Goal: Task Accomplishment & Management: Use online tool/utility

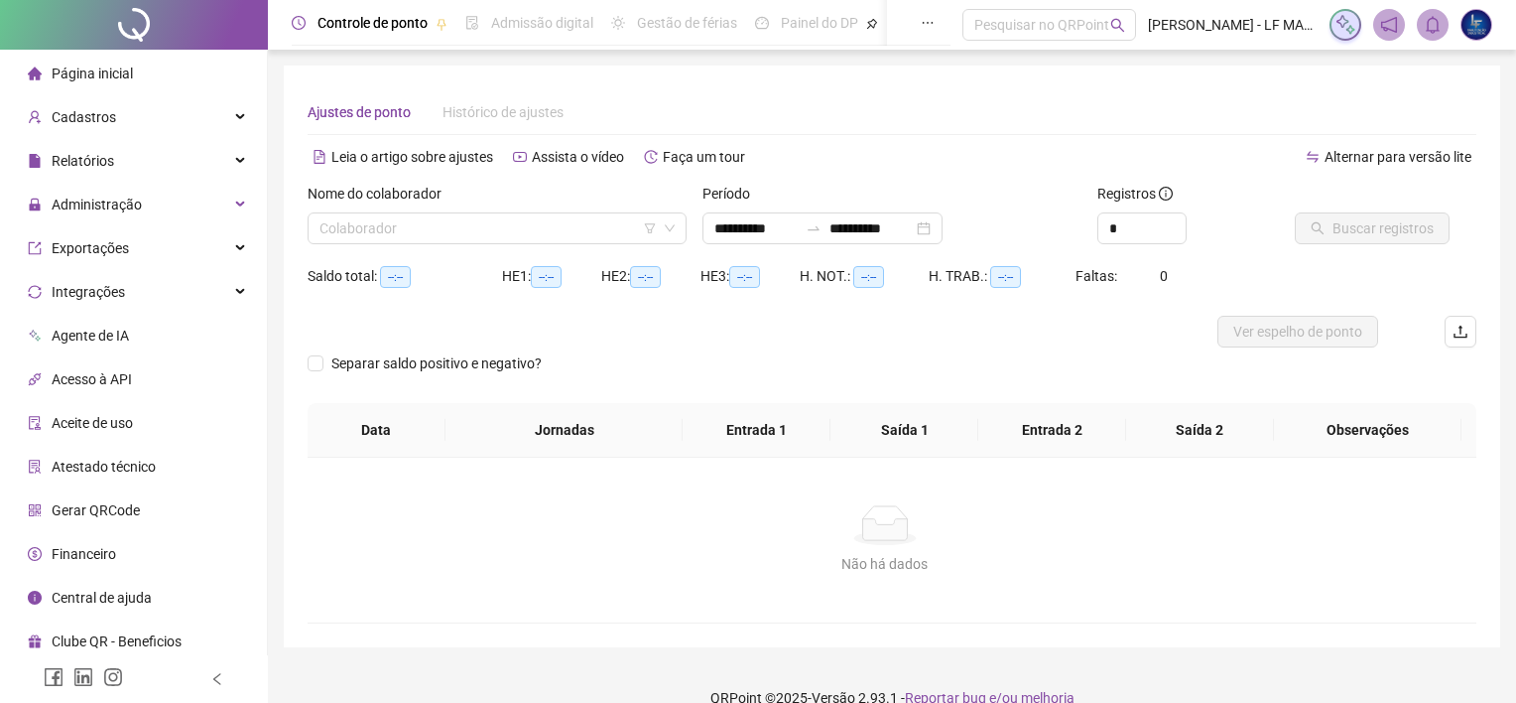
type input "**********"
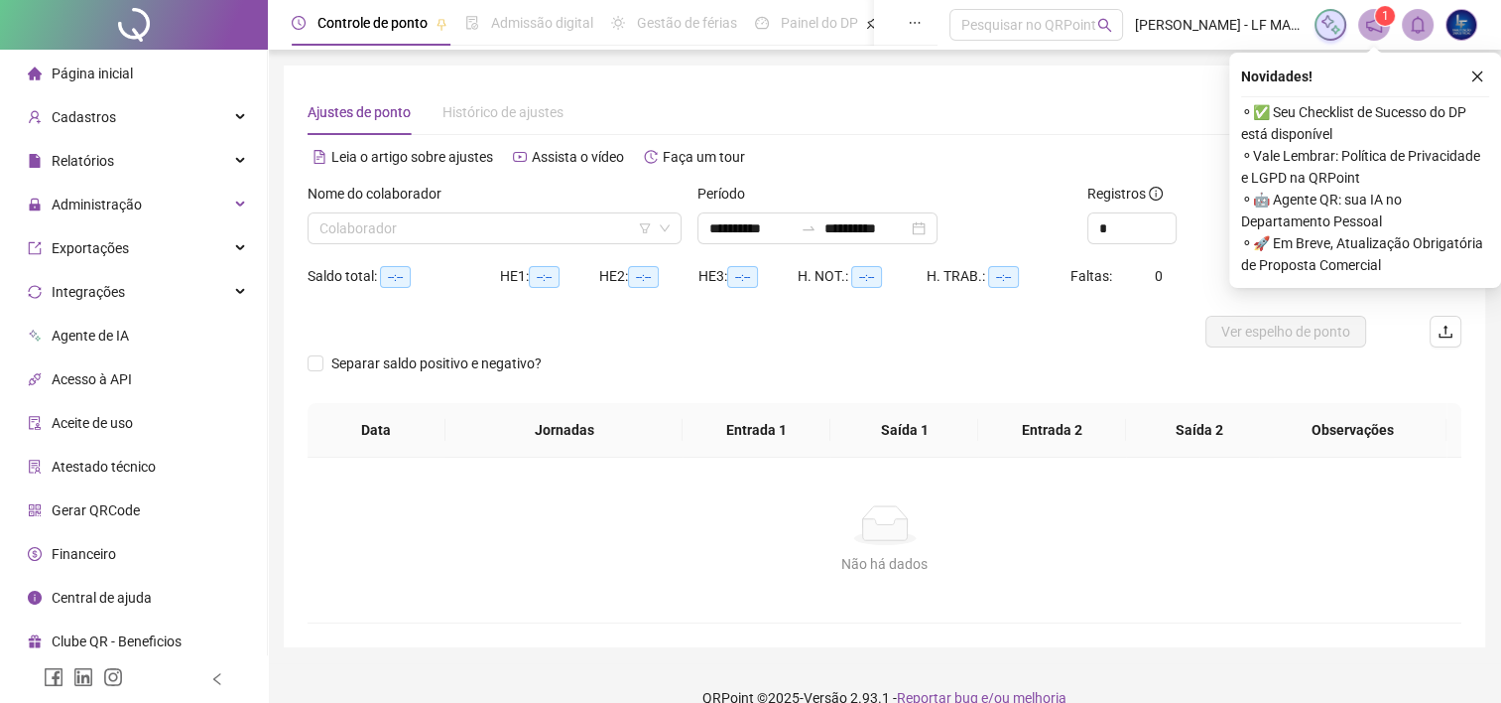
scroll to position [29, 0]
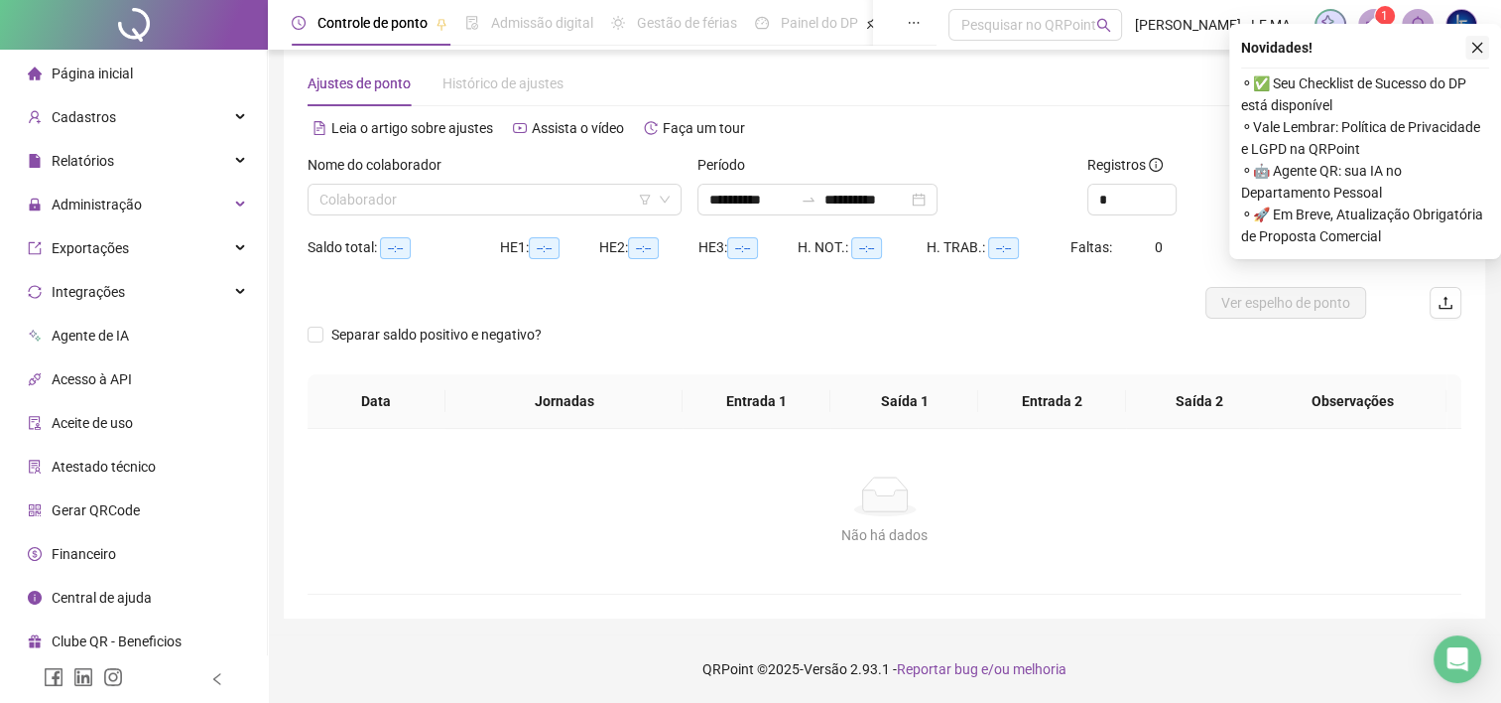
click at [1486, 51] on button "button" at bounding box center [1478, 48] width 24 height 24
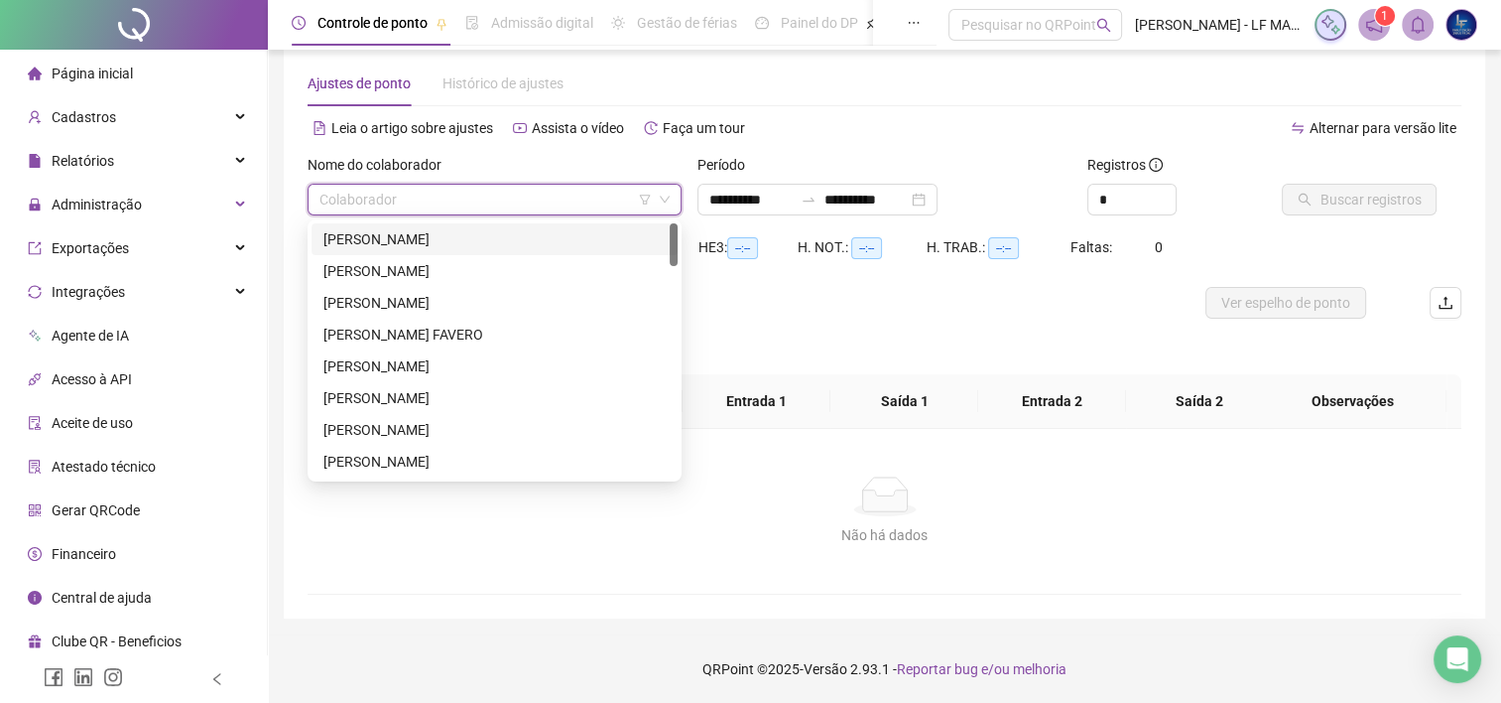
click at [583, 210] on input "search" at bounding box center [486, 200] width 332 height 30
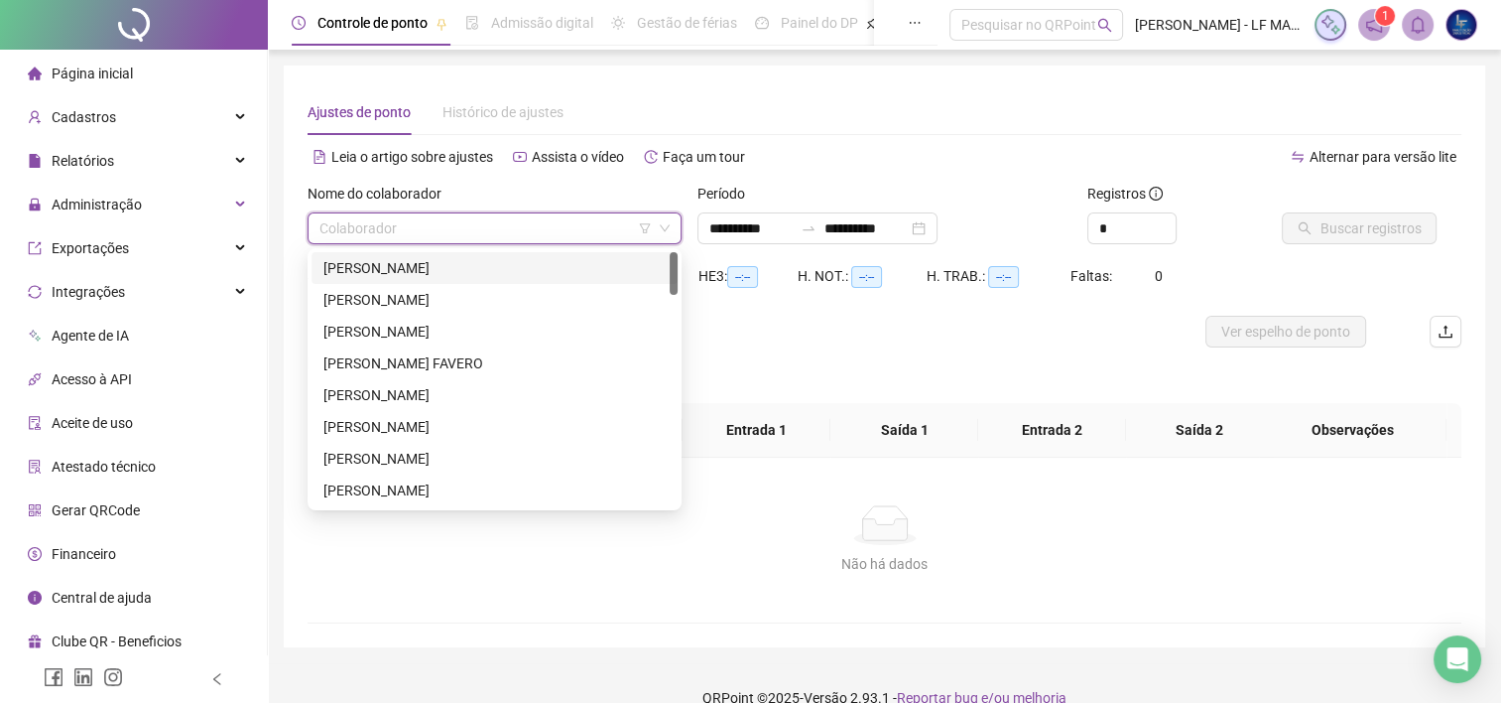
click at [465, 273] on div "[PERSON_NAME]" at bounding box center [494, 268] width 342 height 22
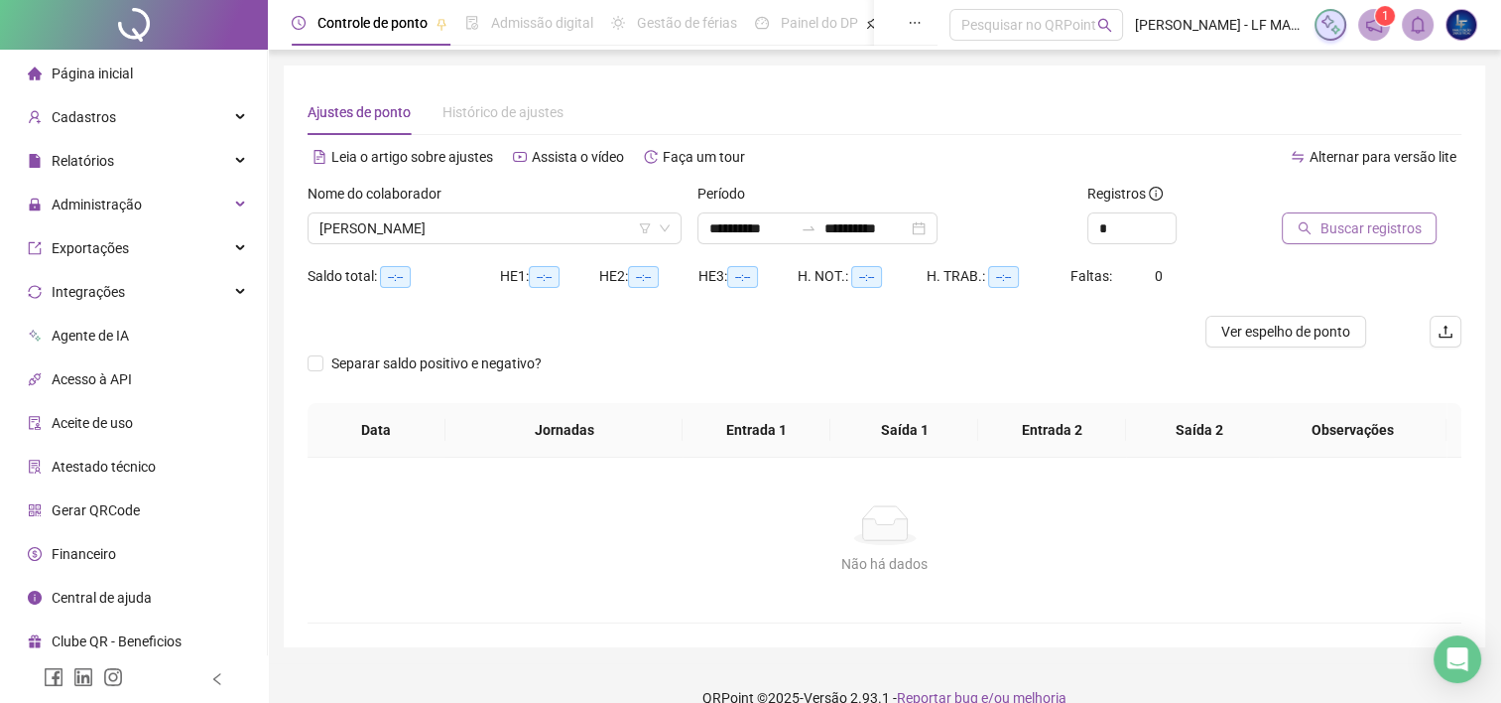
click at [1346, 224] on span "Buscar registros" at bounding box center [1370, 228] width 101 height 22
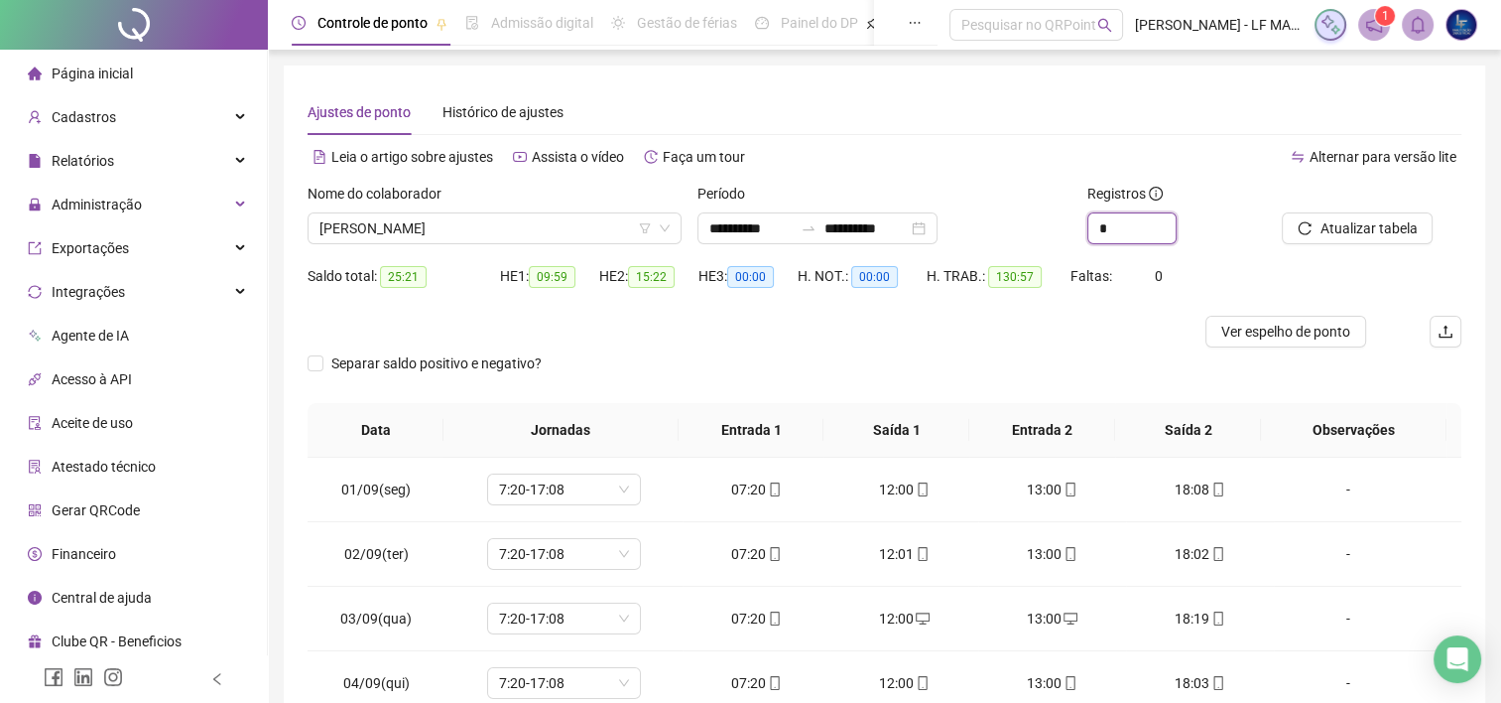
type input "*"
click at [1176, 226] on span "Increase Value" at bounding box center [1176, 220] width 1 height 15
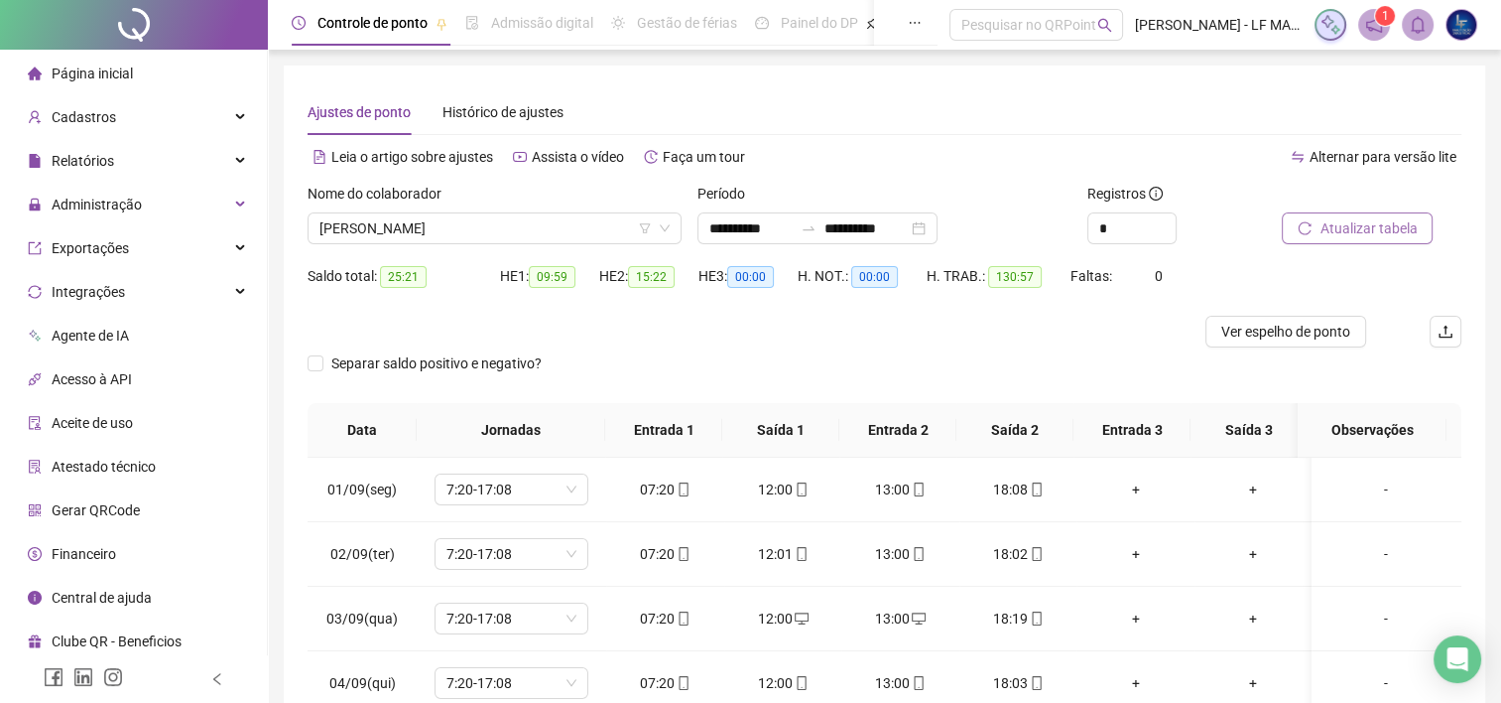
click at [1338, 228] on span "Atualizar tabela" at bounding box center [1368, 228] width 97 height 22
click at [938, 226] on div "**********" at bounding box center [818, 228] width 240 height 32
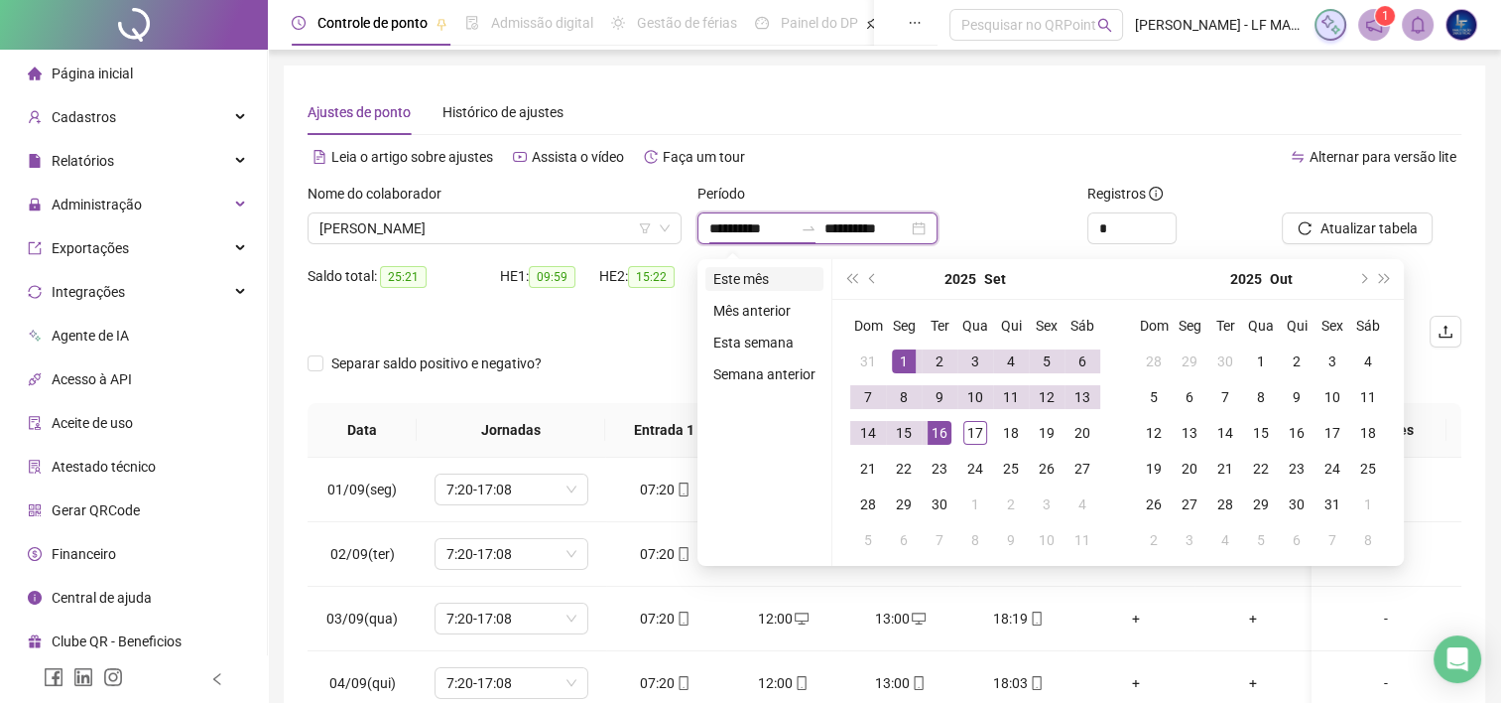
type input "**********"
click at [782, 276] on li "Este mês" at bounding box center [764, 279] width 118 height 24
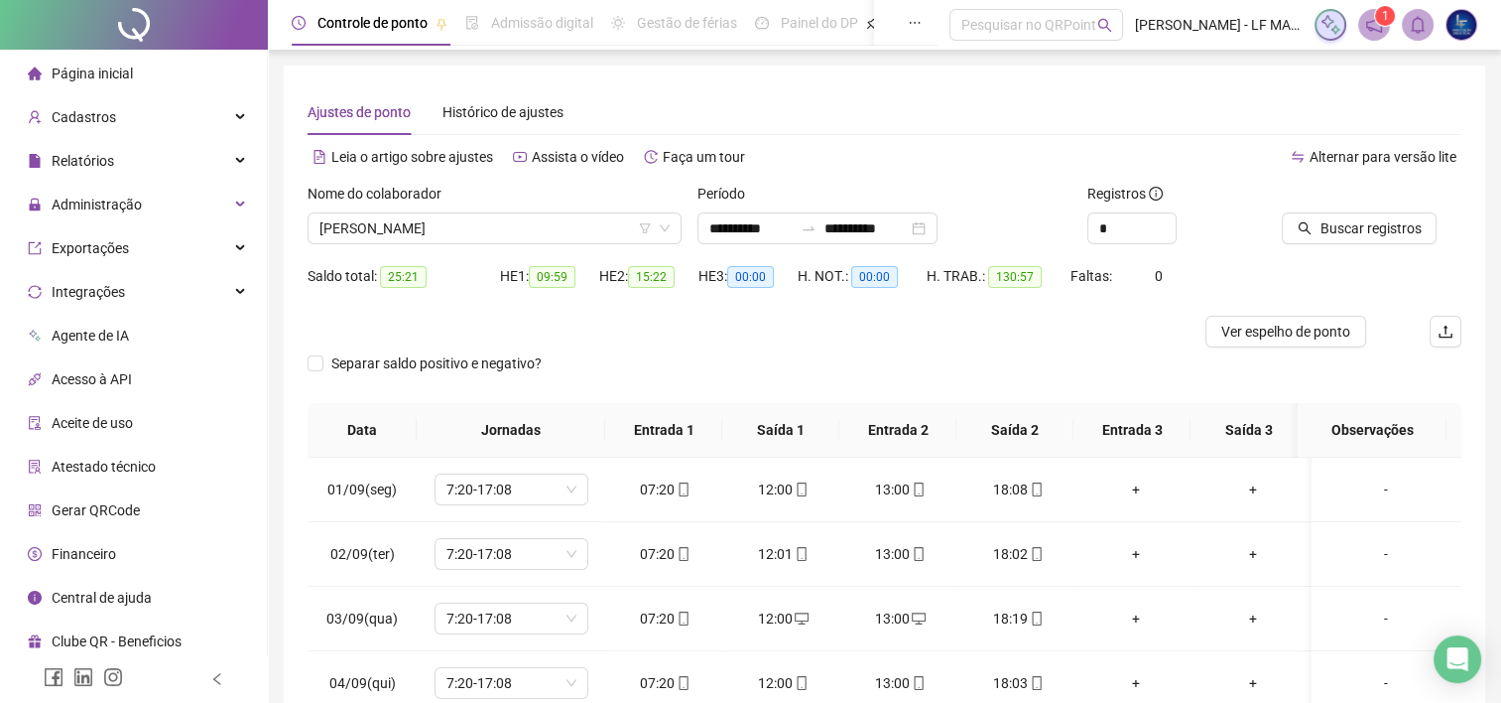
click at [1328, 250] on div "Buscar registros" at bounding box center [1371, 221] width 195 height 77
click at [1335, 237] on span "Buscar registros" at bounding box center [1370, 228] width 101 height 22
click at [1374, 28] on icon "notification" at bounding box center [1374, 25] width 18 height 18
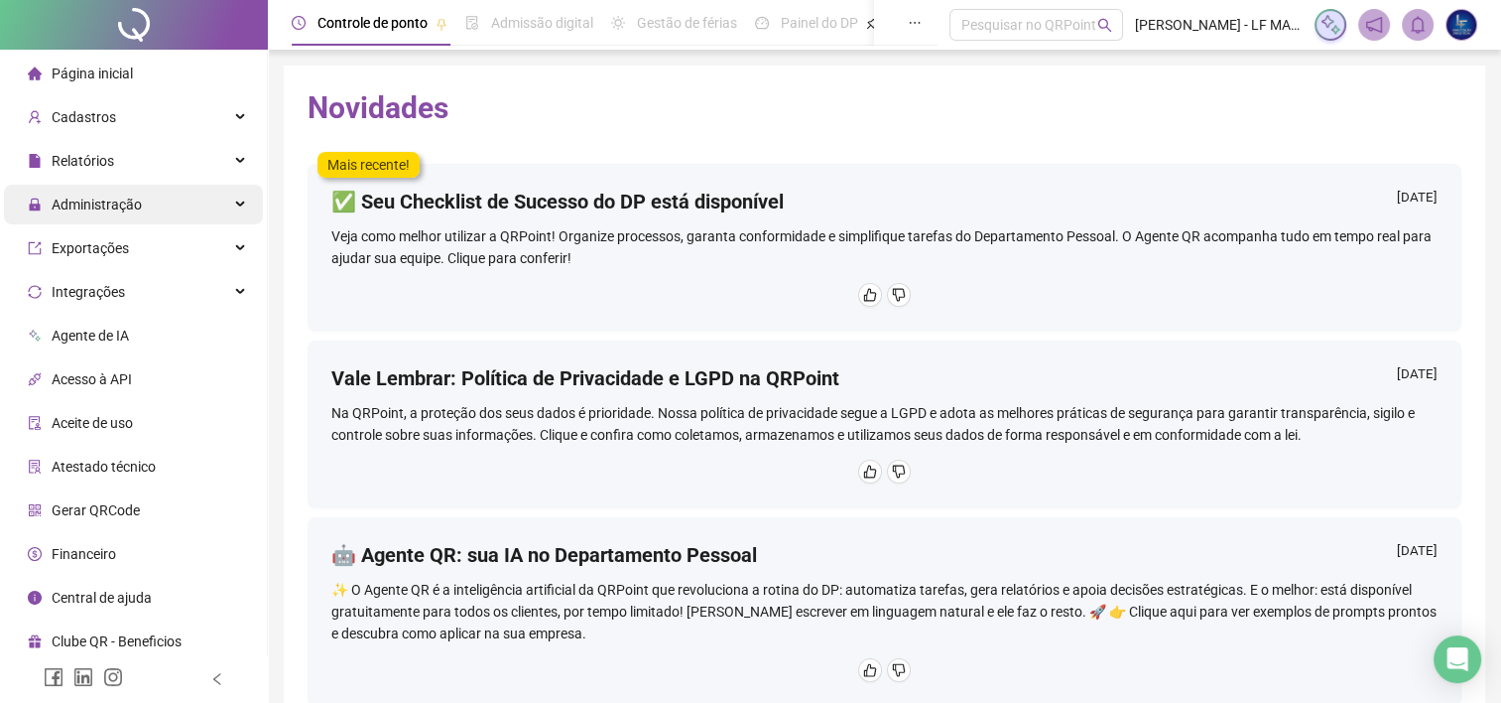
click at [149, 198] on div "Administração" at bounding box center [133, 205] width 259 height 40
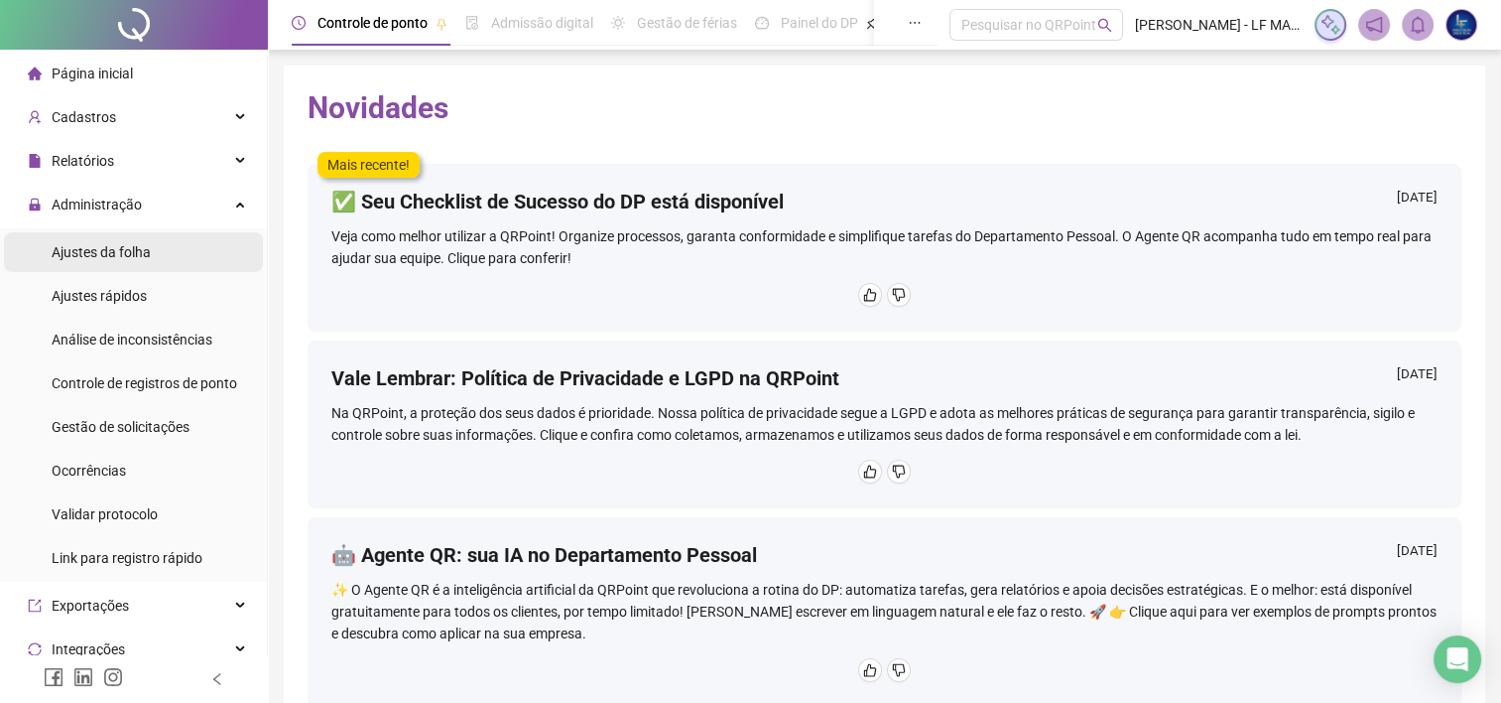
click at [169, 258] on li "Ajustes da folha" at bounding box center [133, 252] width 259 height 40
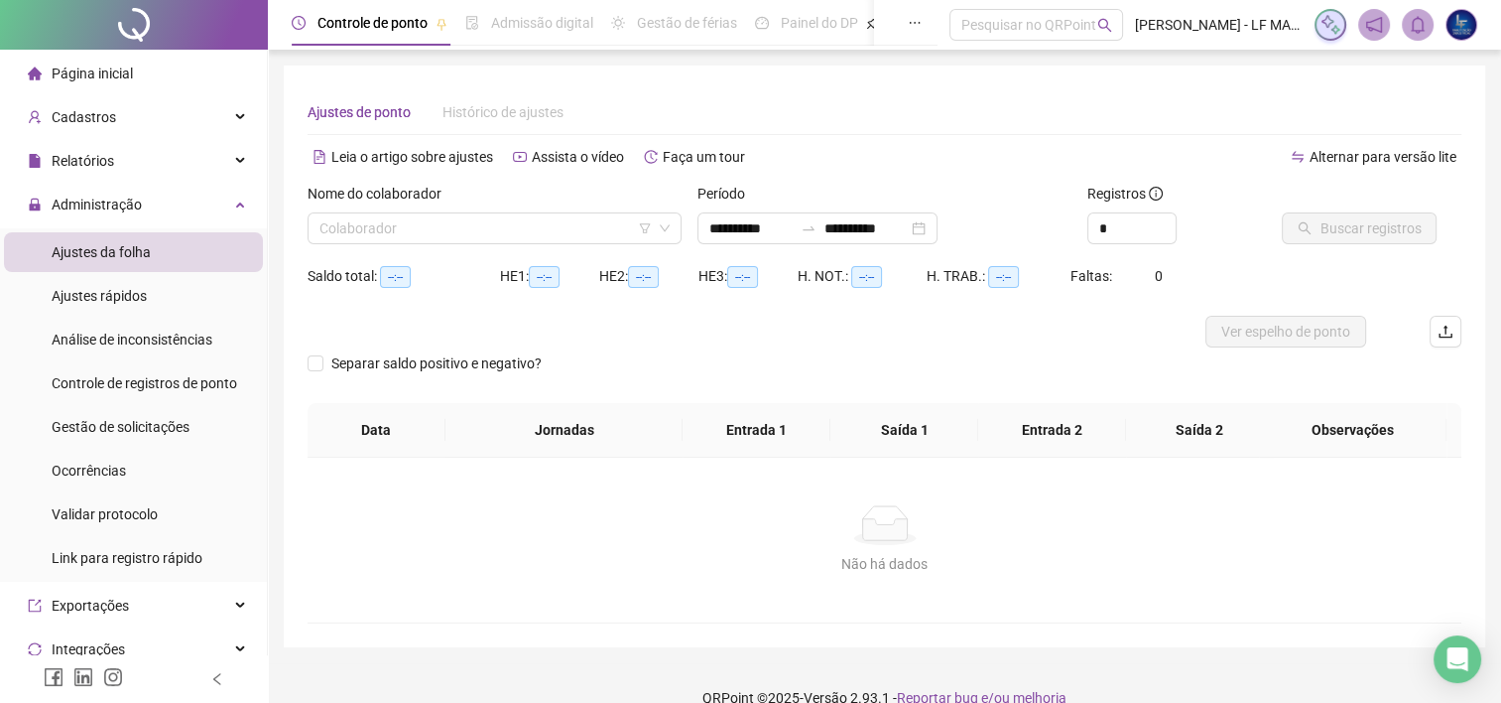
type input "**********"
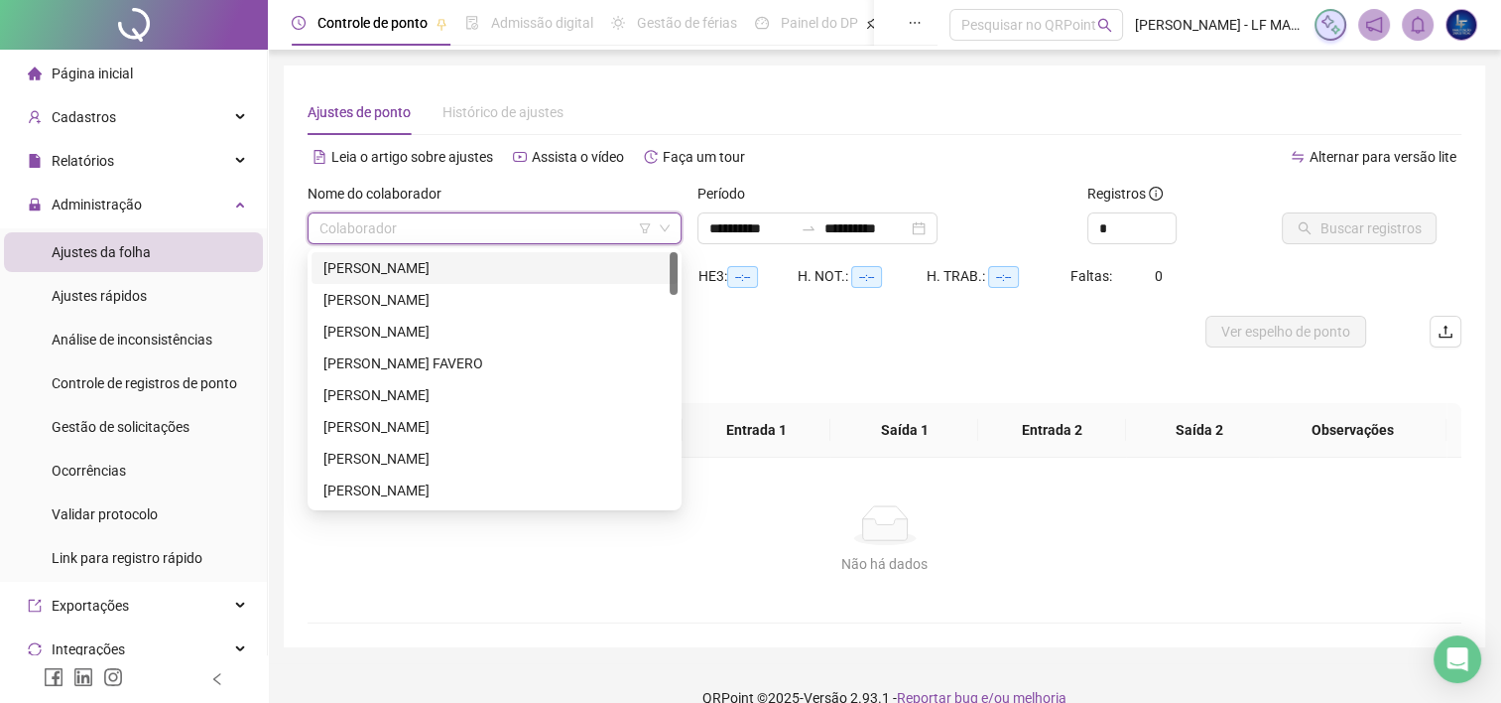
click at [532, 219] on input "search" at bounding box center [486, 228] width 332 height 30
click at [456, 271] on div "[PERSON_NAME]" at bounding box center [494, 268] width 342 height 22
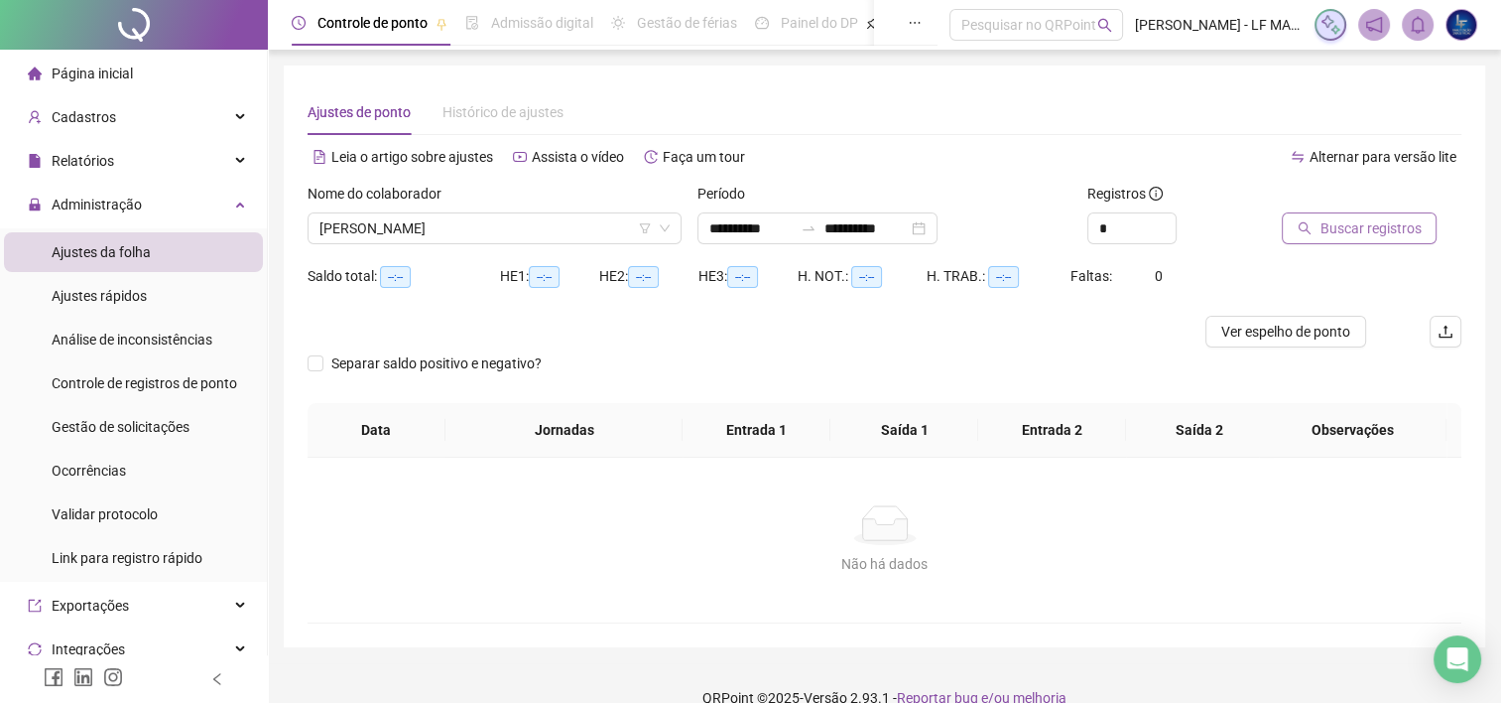
click at [1381, 233] on span "Buscar registros" at bounding box center [1370, 228] width 101 height 22
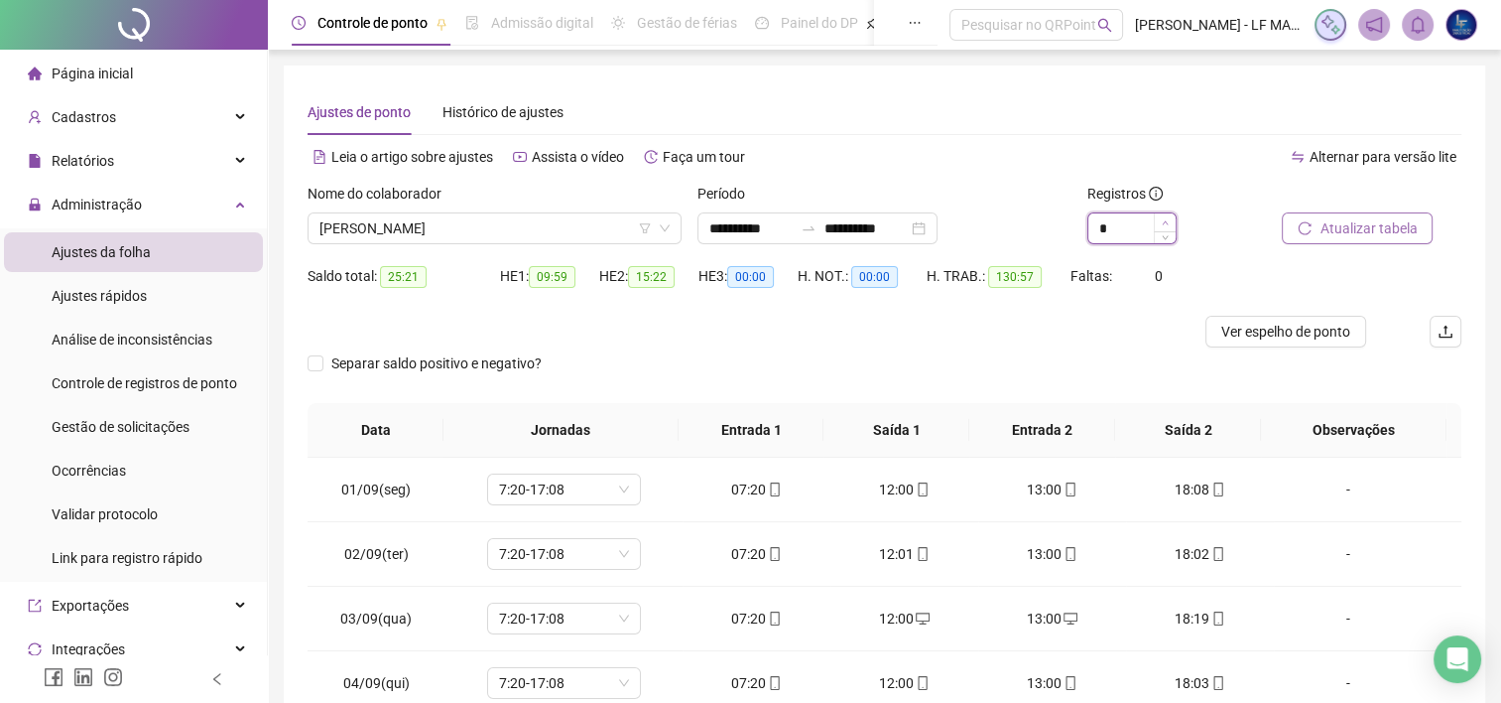
type input "*"
click at [1159, 218] on span "Increase Value" at bounding box center [1165, 222] width 22 height 18
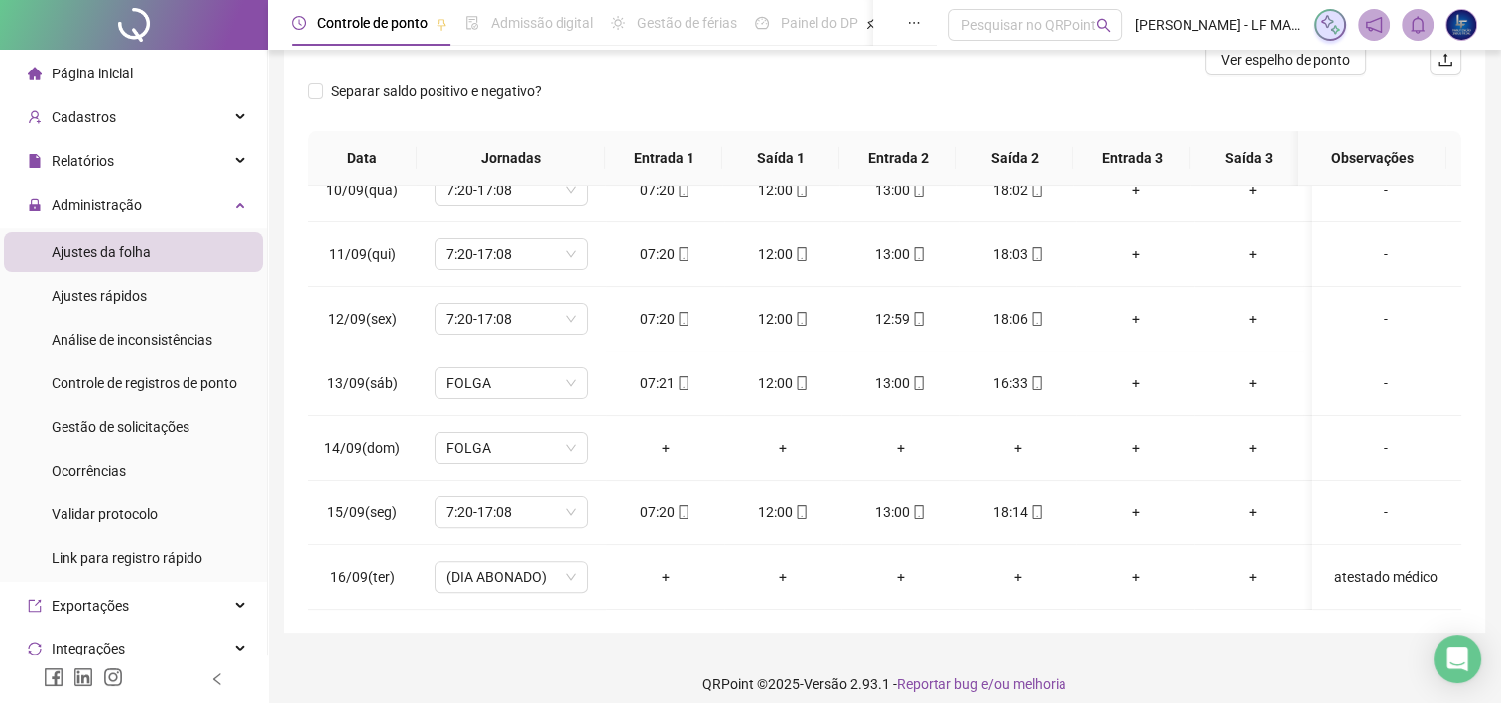
scroll to position [88, 0]
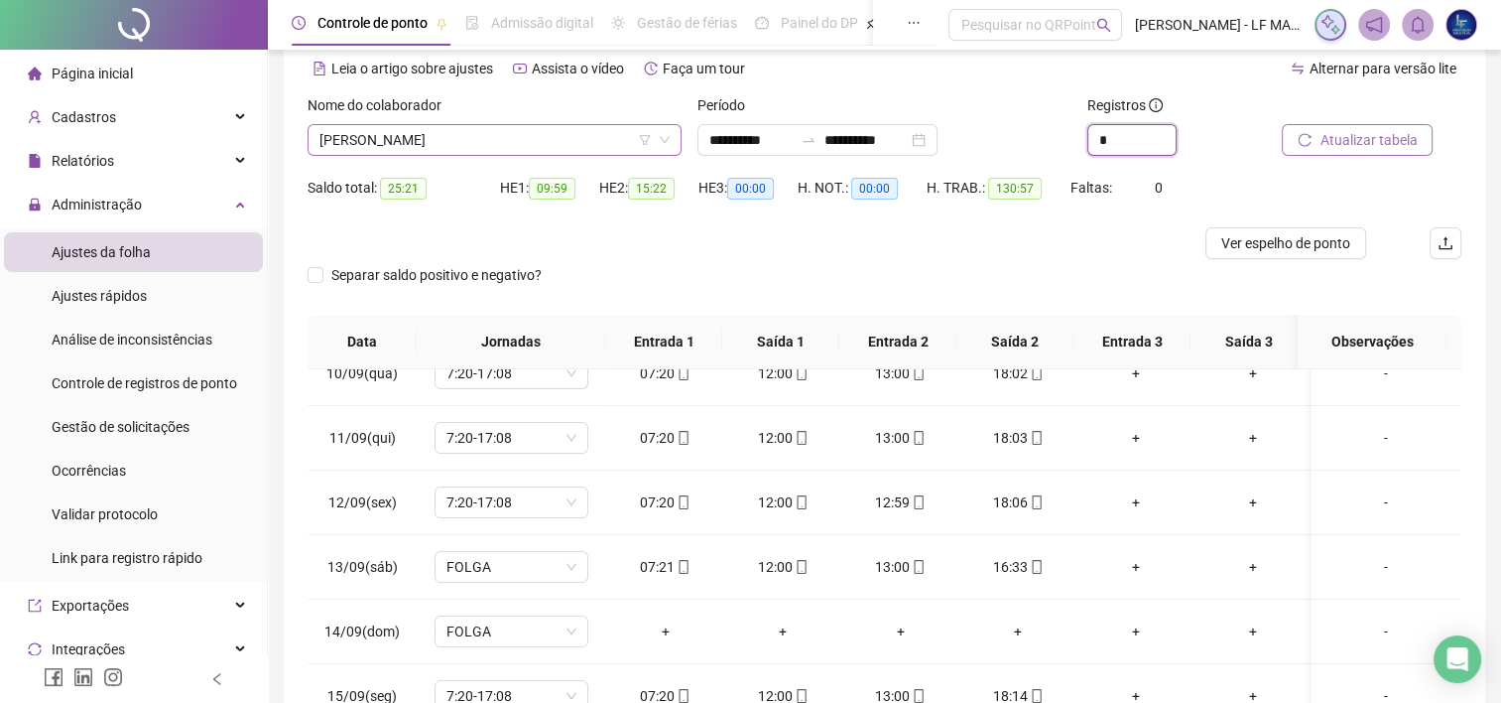
click at [539, 141] on span "[PERSON_NAME]" at bounding box center [495, 140] width 350 height 30
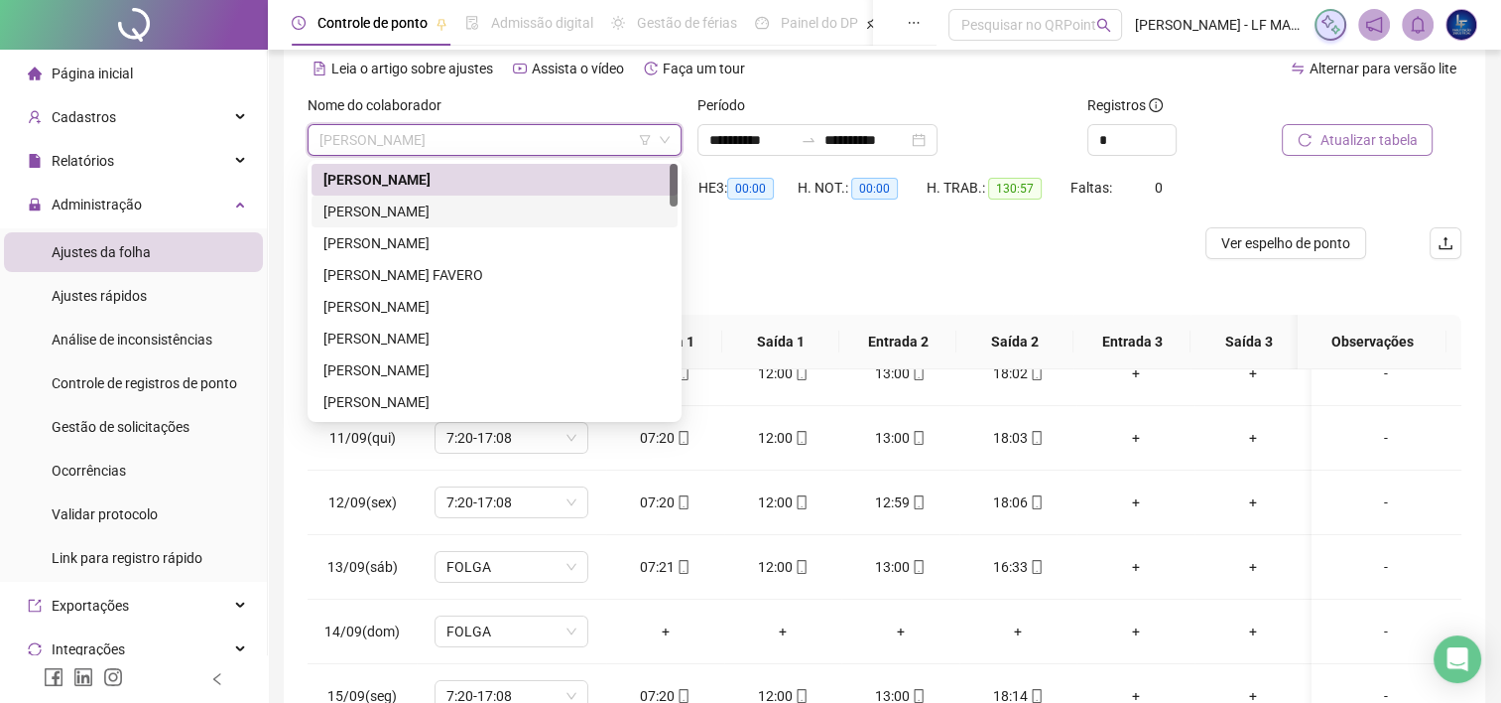
click at [475, 213] on div "[PERSON_NAME]" at bounding box center [494, 211] width 342 height 22
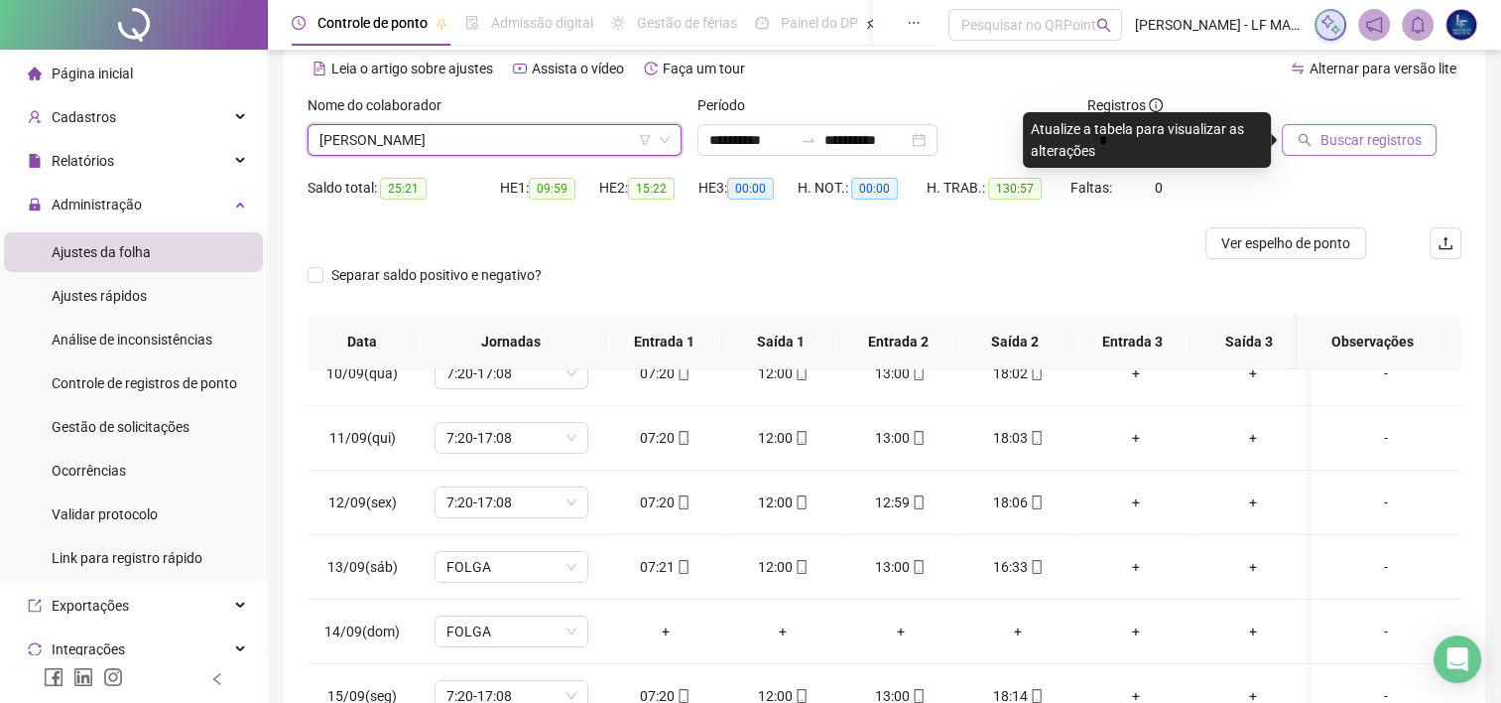
click at [1315, 146] on button "Buscar registros" at bounding box center [1359, 140] width 155 height 32
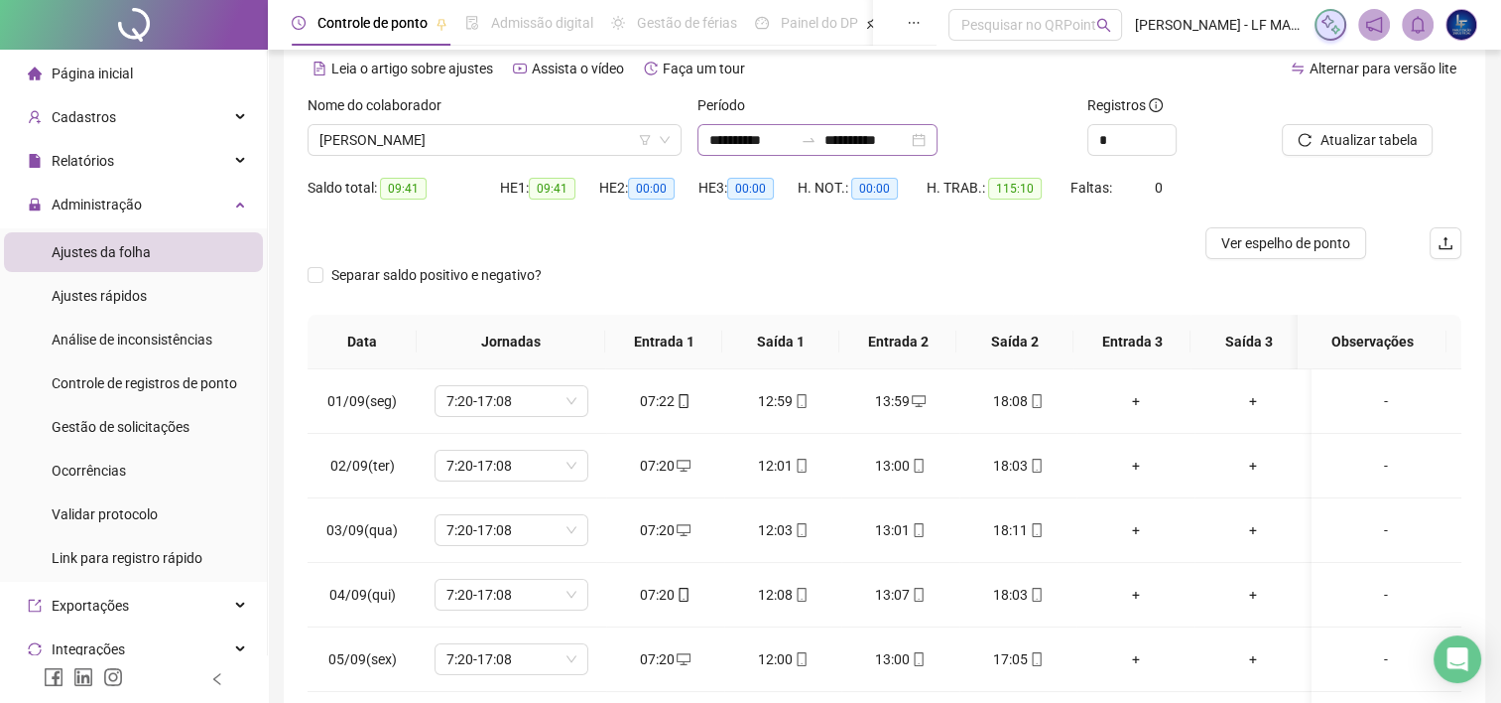
click at [938, 137] on div "**********" at bounding box center [818, 140] width 240 height 32
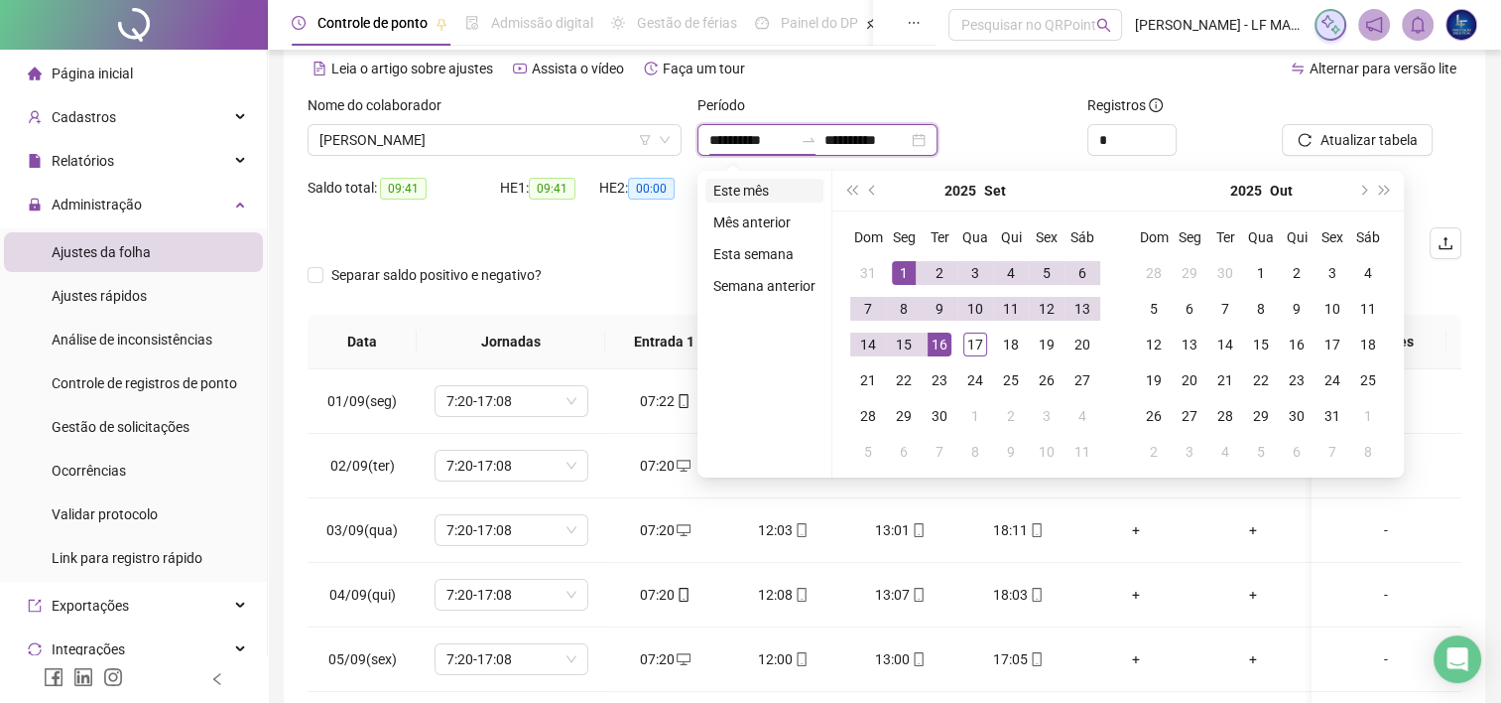
type input "**********"
click at [776, 183] on li "Este mês" at bounding box center [764, 191] width 118 height 24
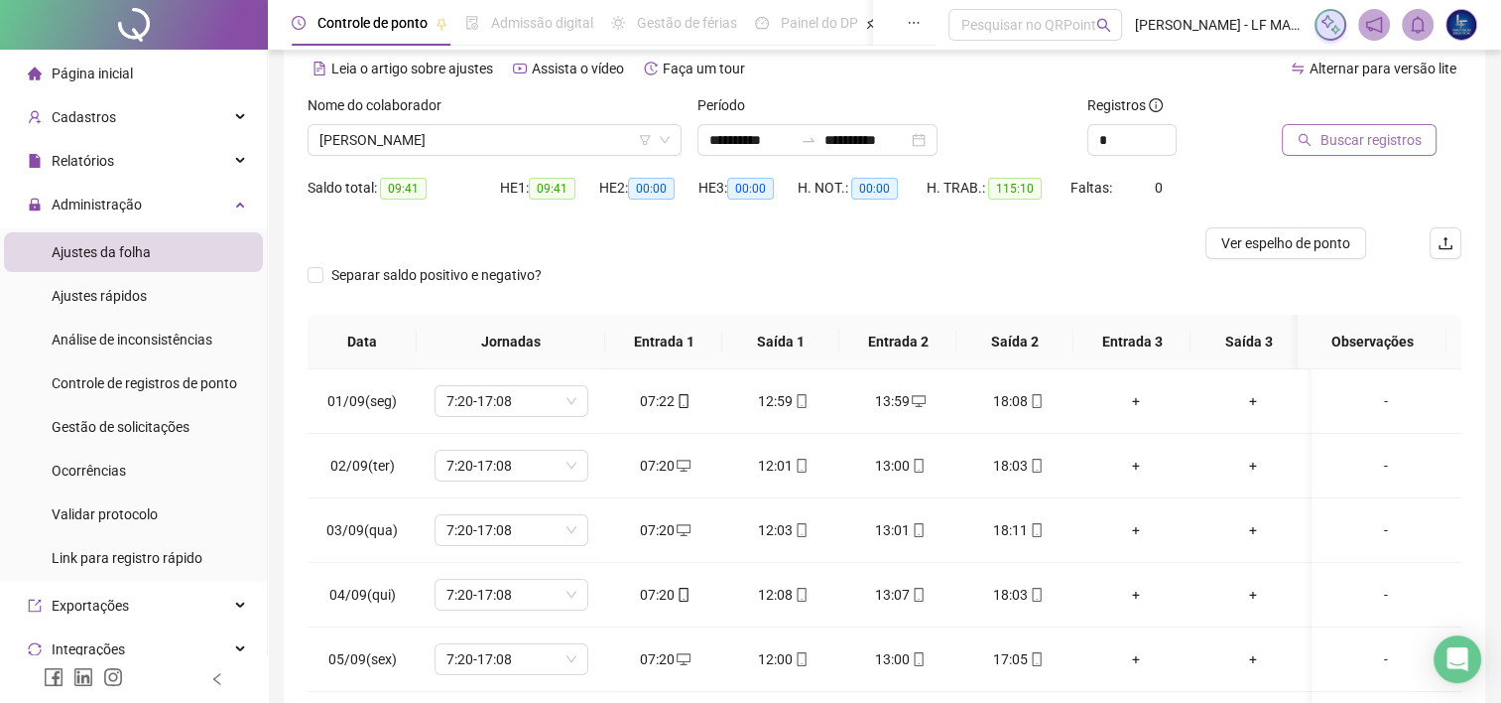
click at [1381, 135] on span "Buscar registros" at bounding box center [1370, 140] width 101 height 22
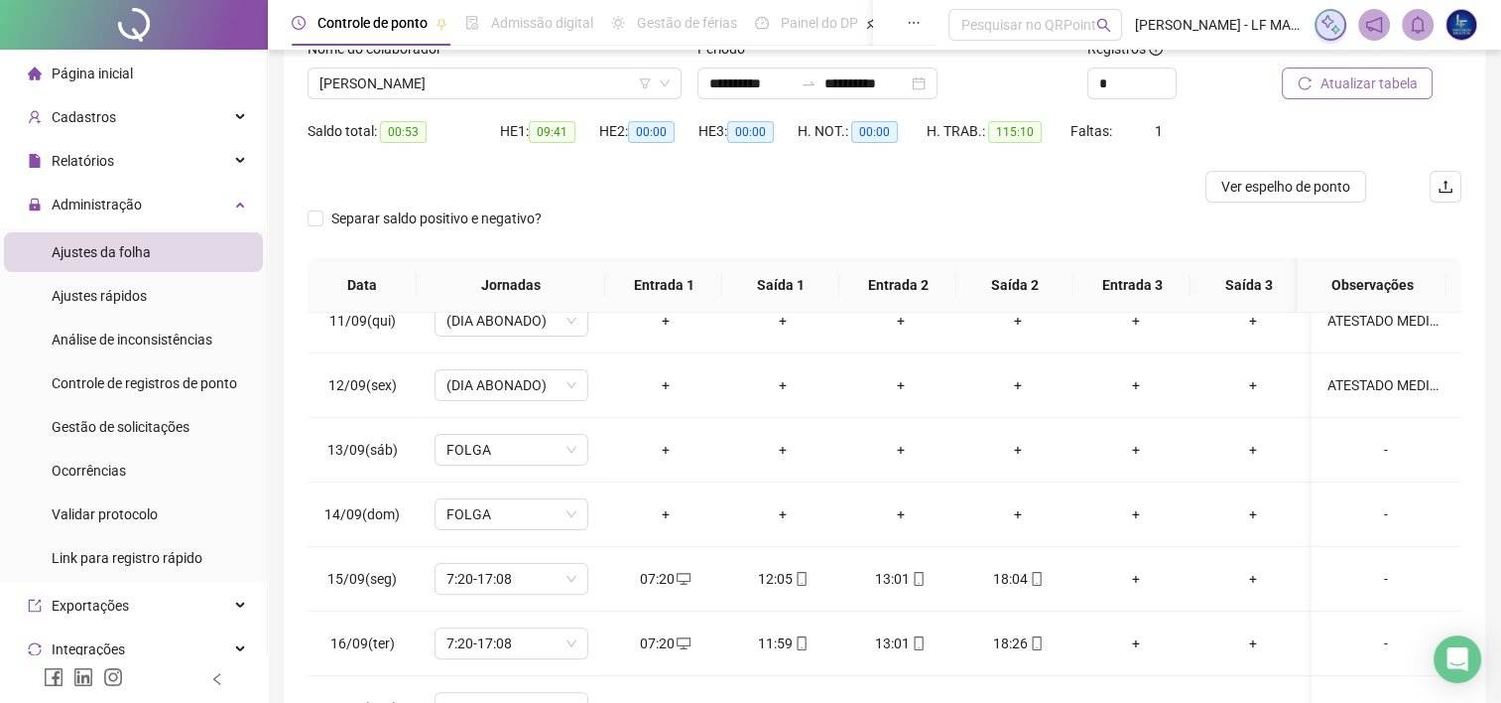
scroll to position [155, 0]
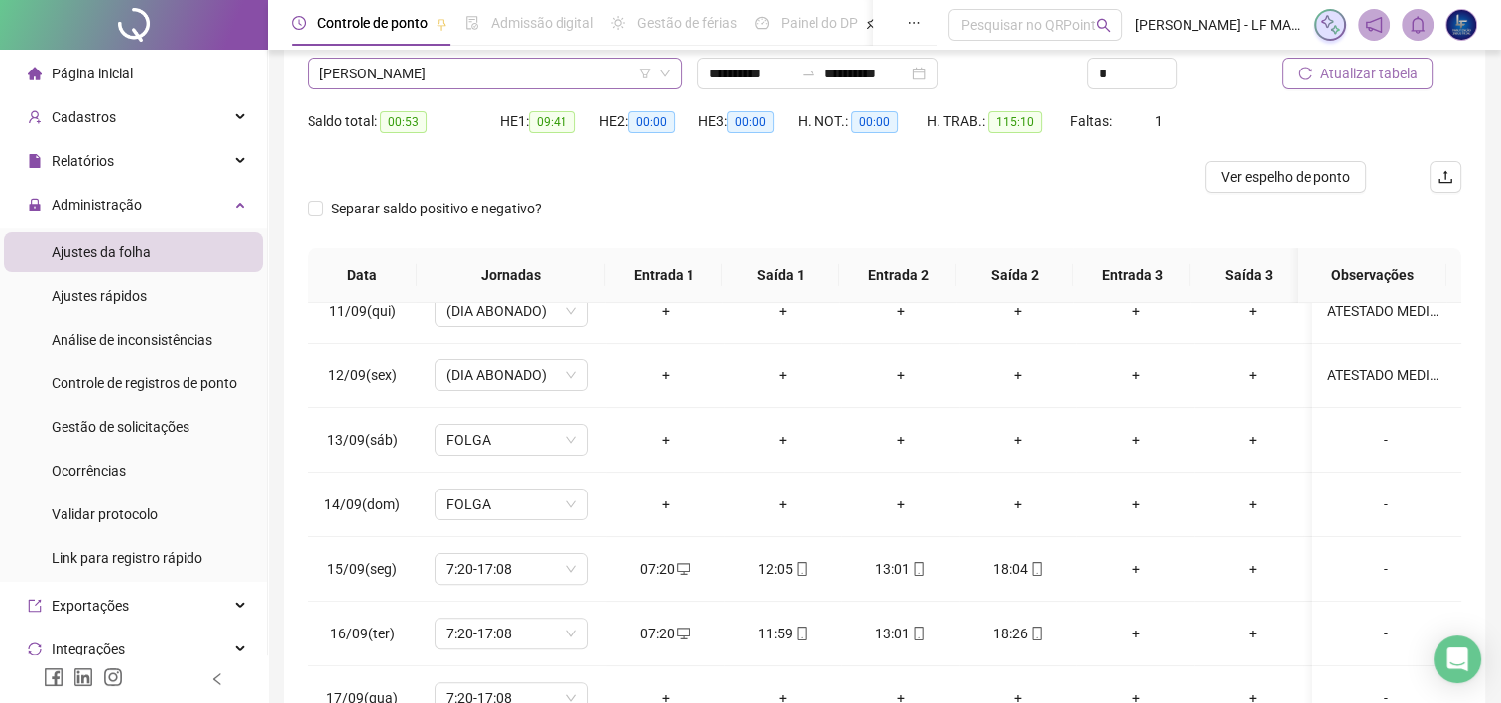
click at [600, 72] on span "[PERSON_NAME]" at bounding box center [495, 74] width 350 height 30
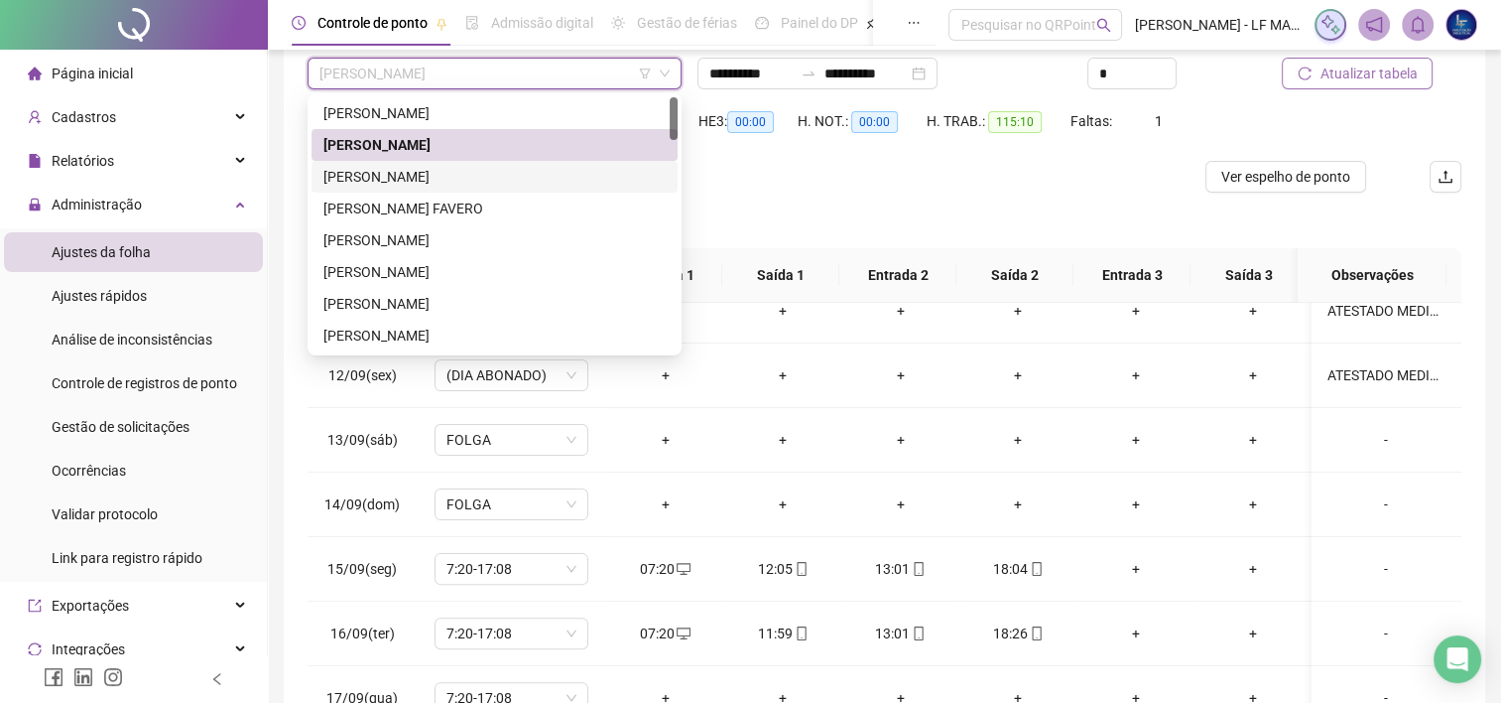
click at [537, 169] on div "[PERSON_NAME]" at bounding box center [494, 177] width 342 height 22
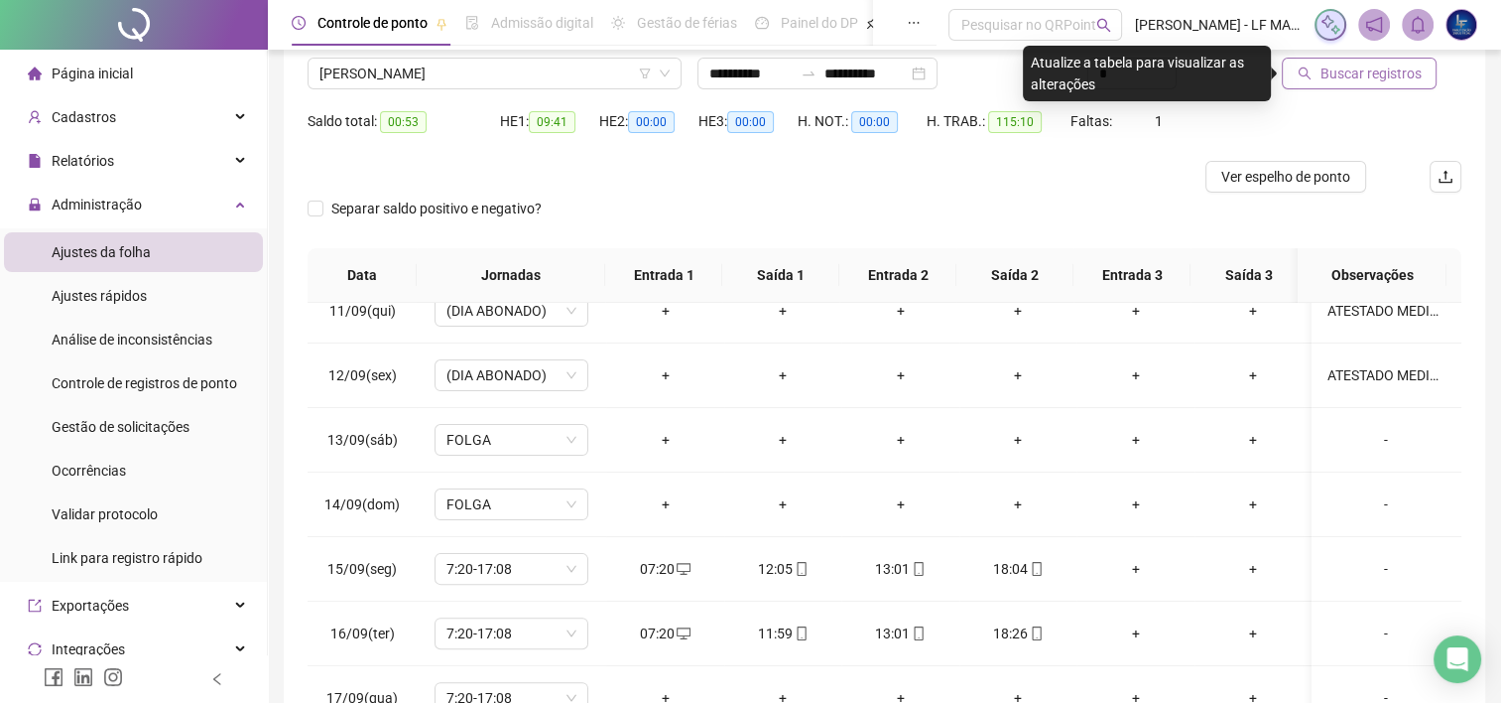
click at [1361, 64] on span "Buscar registros" at bounding box center [1370, 74] width 101 height 22
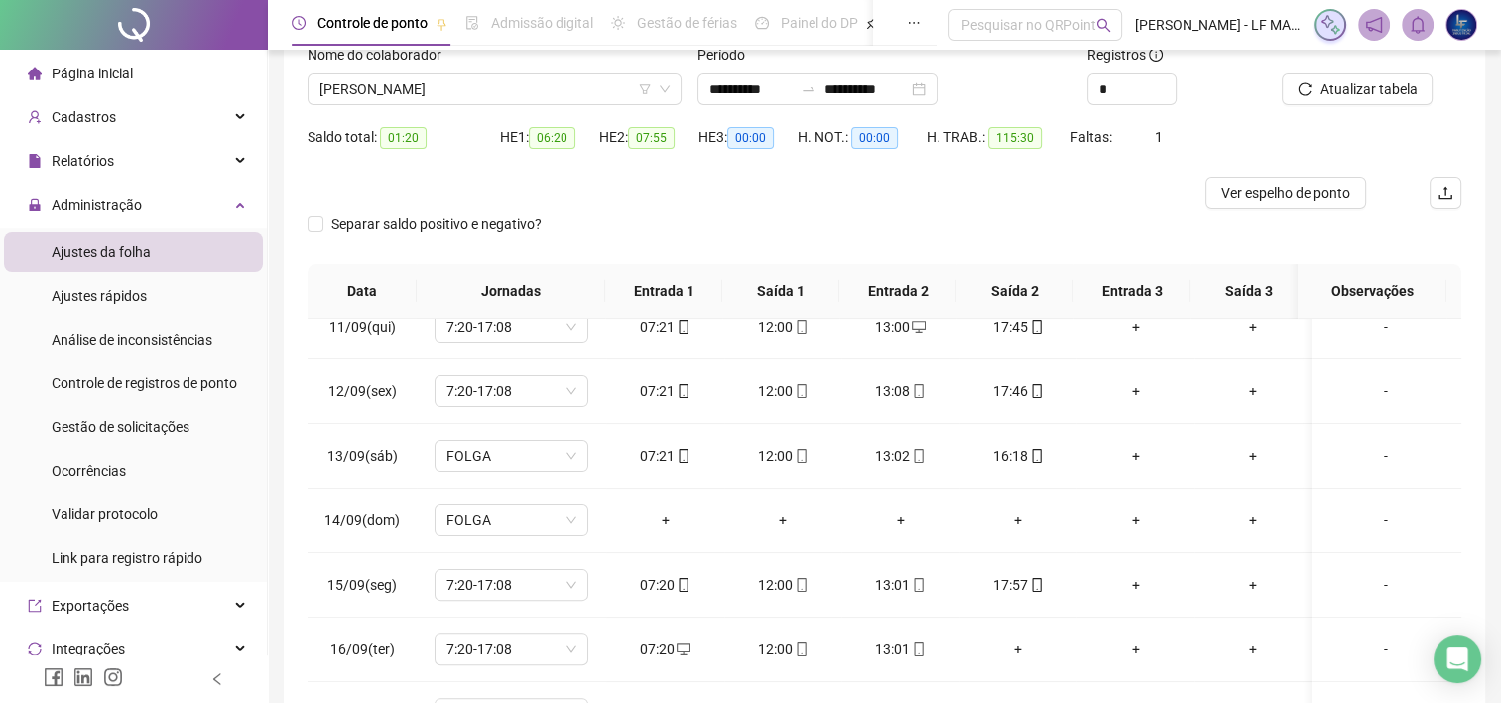
scroll to position [130, 0]
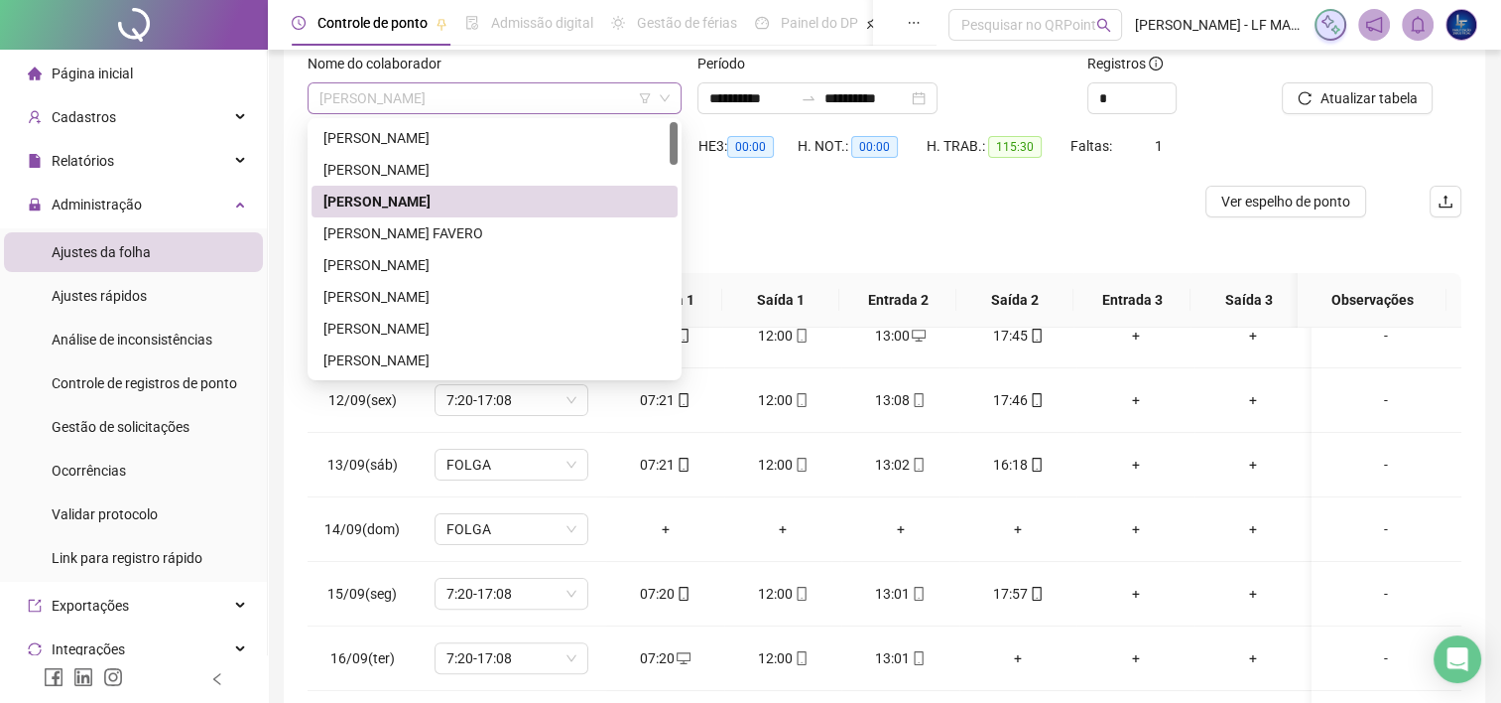
click at [513, 102] on span "[PERSON_NAME]" at bounding box center [495, 98] width 350 height 30
click at [565, 225] on div "[PERSON_NAME] FAVERO" at bounding box center [494, 233] width 342 height 22
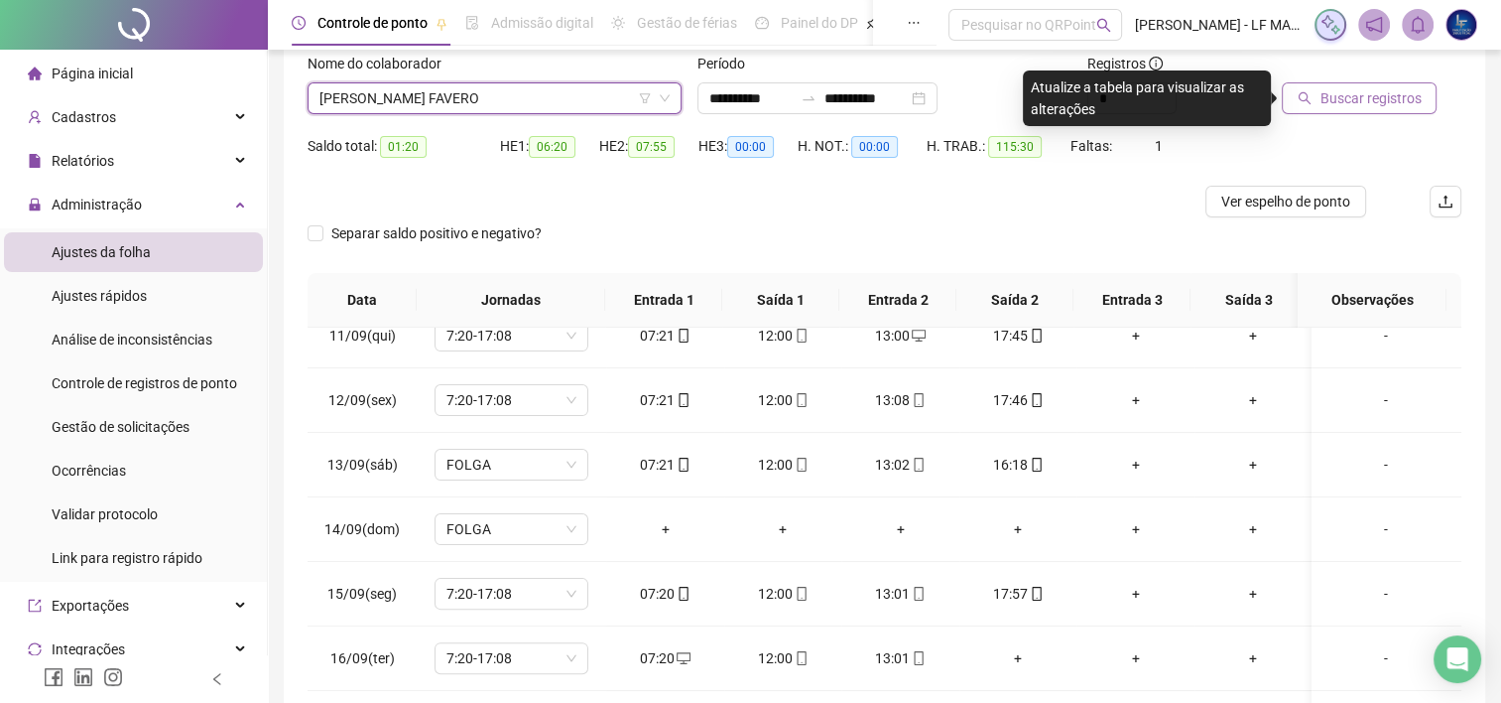
click at [1310, 95] on icon "search" at bounding box center [1305, 98] width 14 height 14
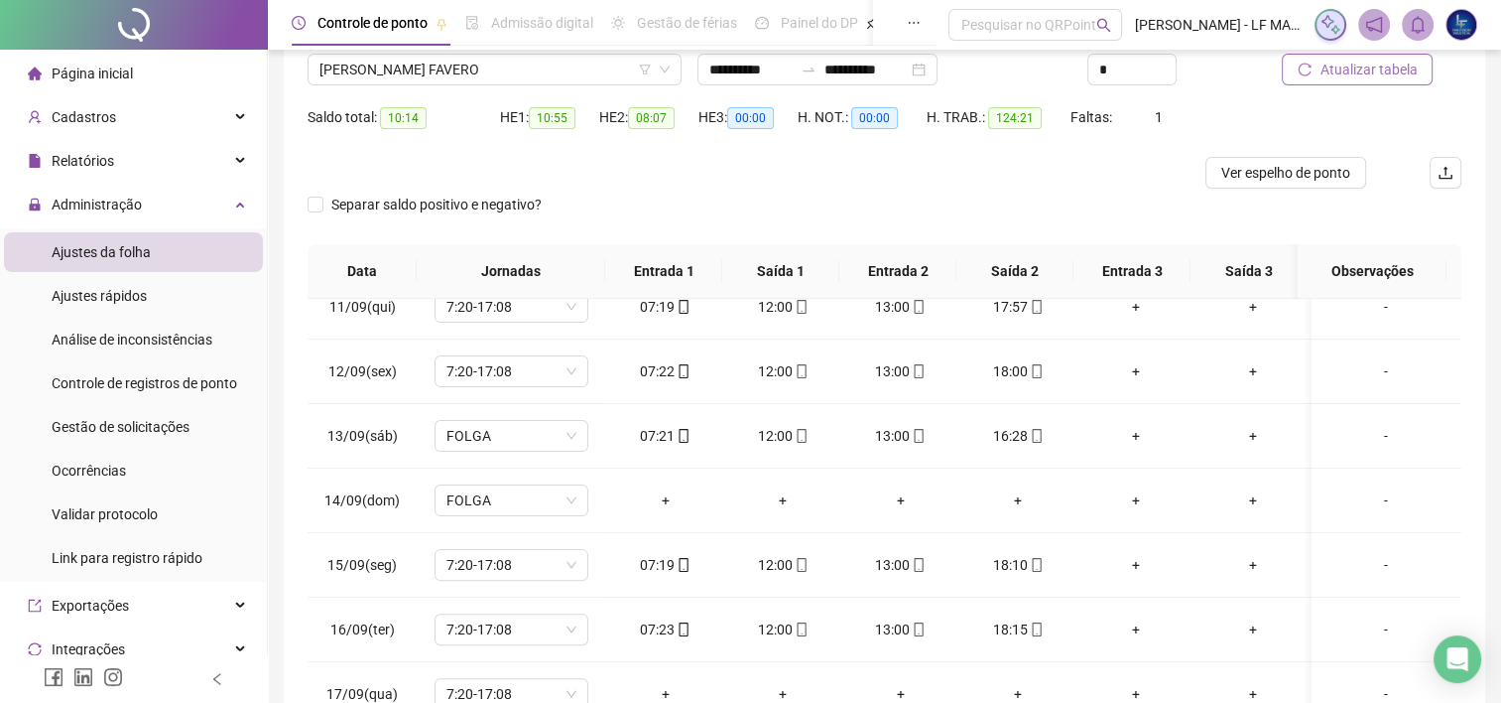
scroll to position [123, 0]
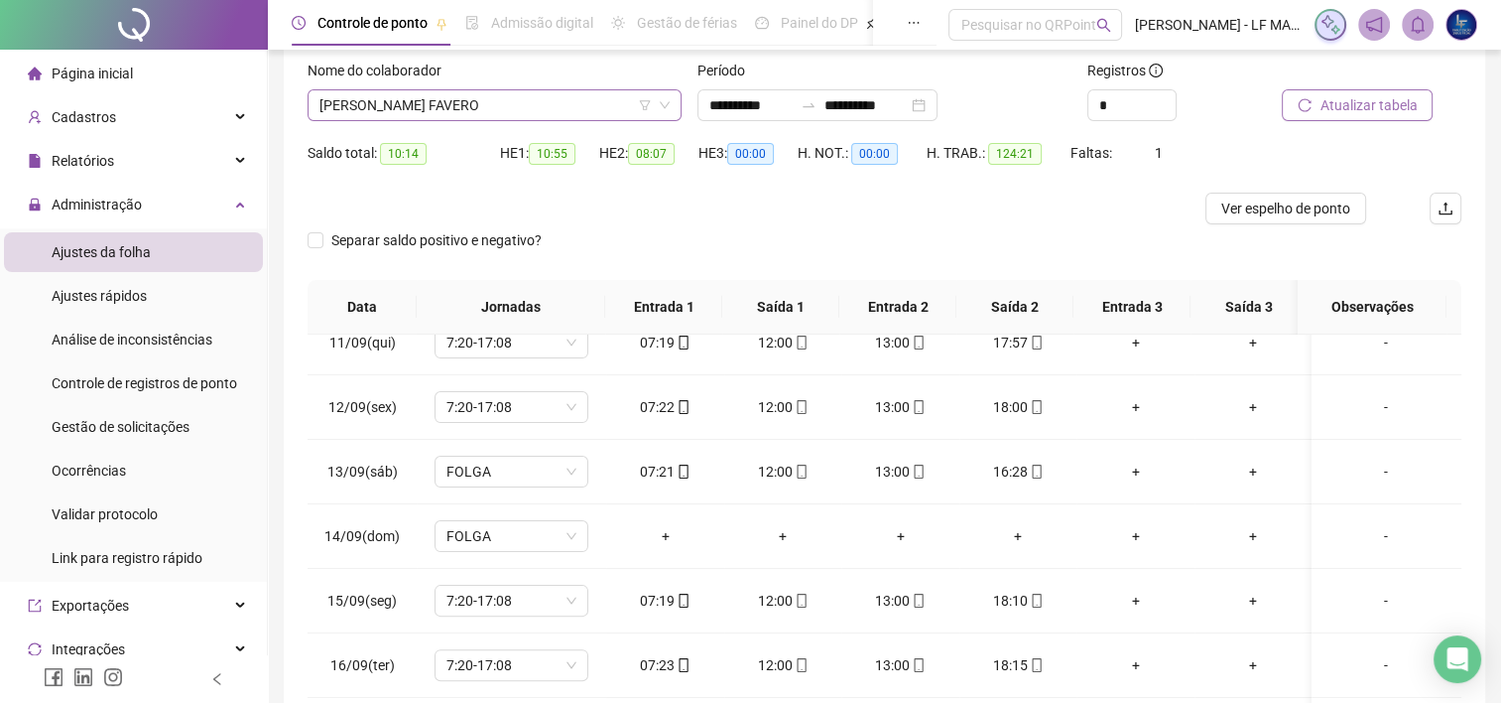
click at [579, 99] on span "[PERSON_NAME] FAVERO" at bounding box center [495, 105] width 350 height 30
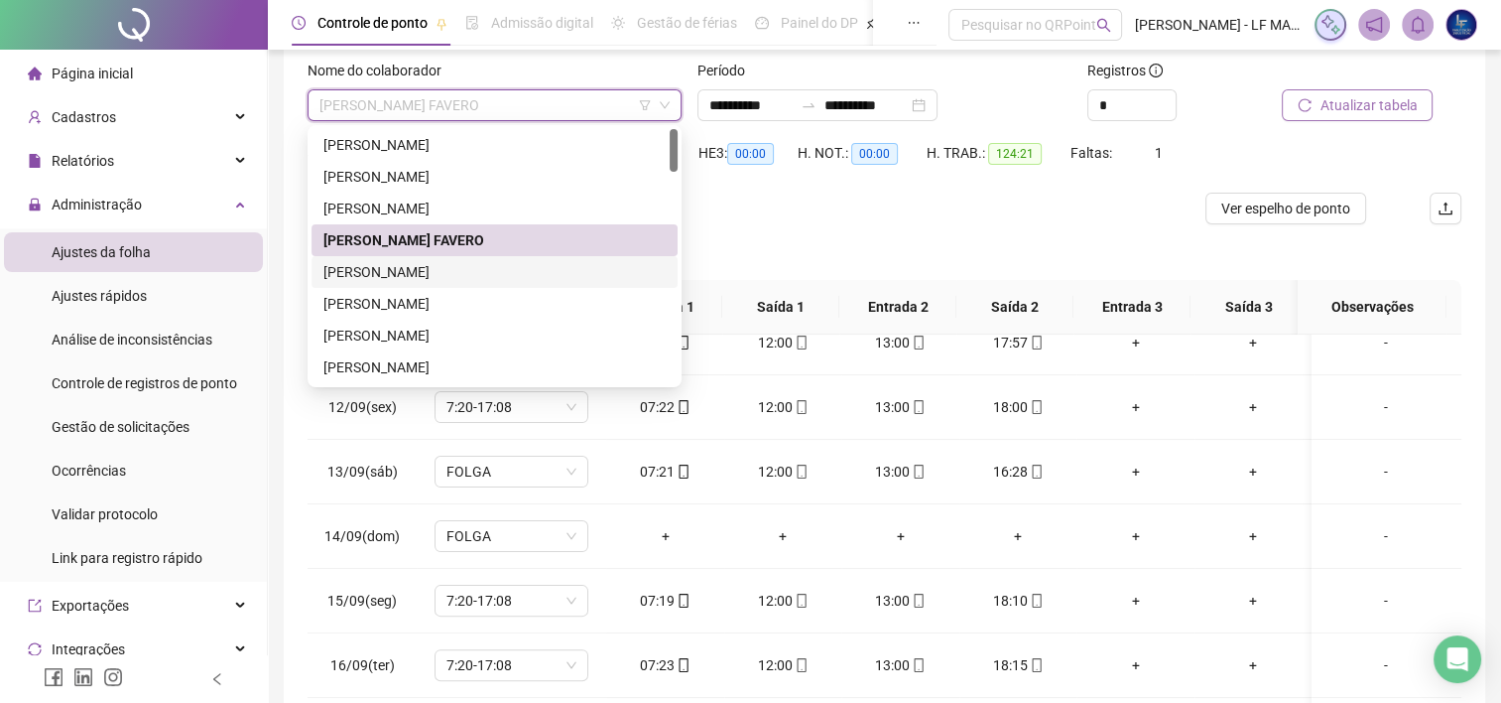
click at [473, 262] on div "[PERSON_NAME]" at bounding box center [494, 272] width 342 height 22
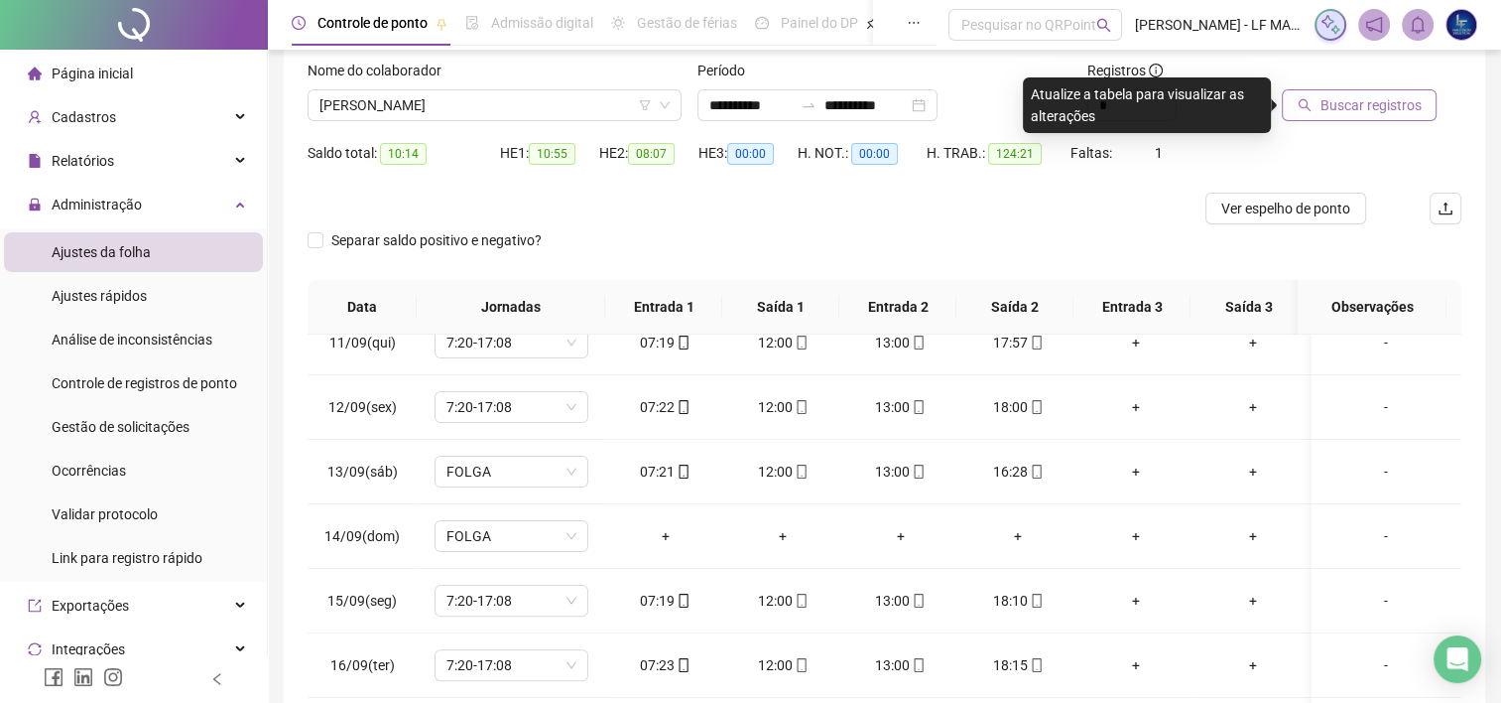
click at [1345, 107] on span "Buscar registros" at bounding box center [1370, 105] width 101 height 22
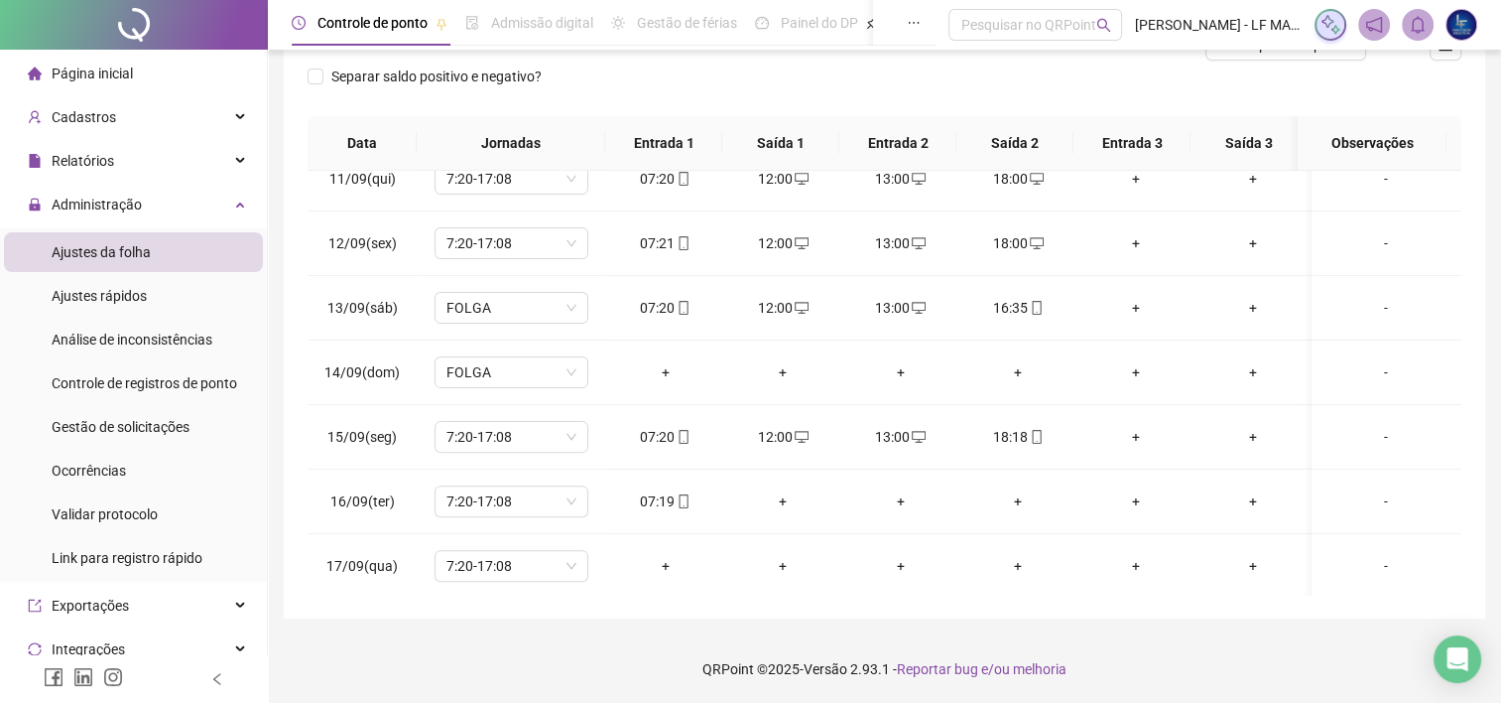
scroll to position [88, 0]
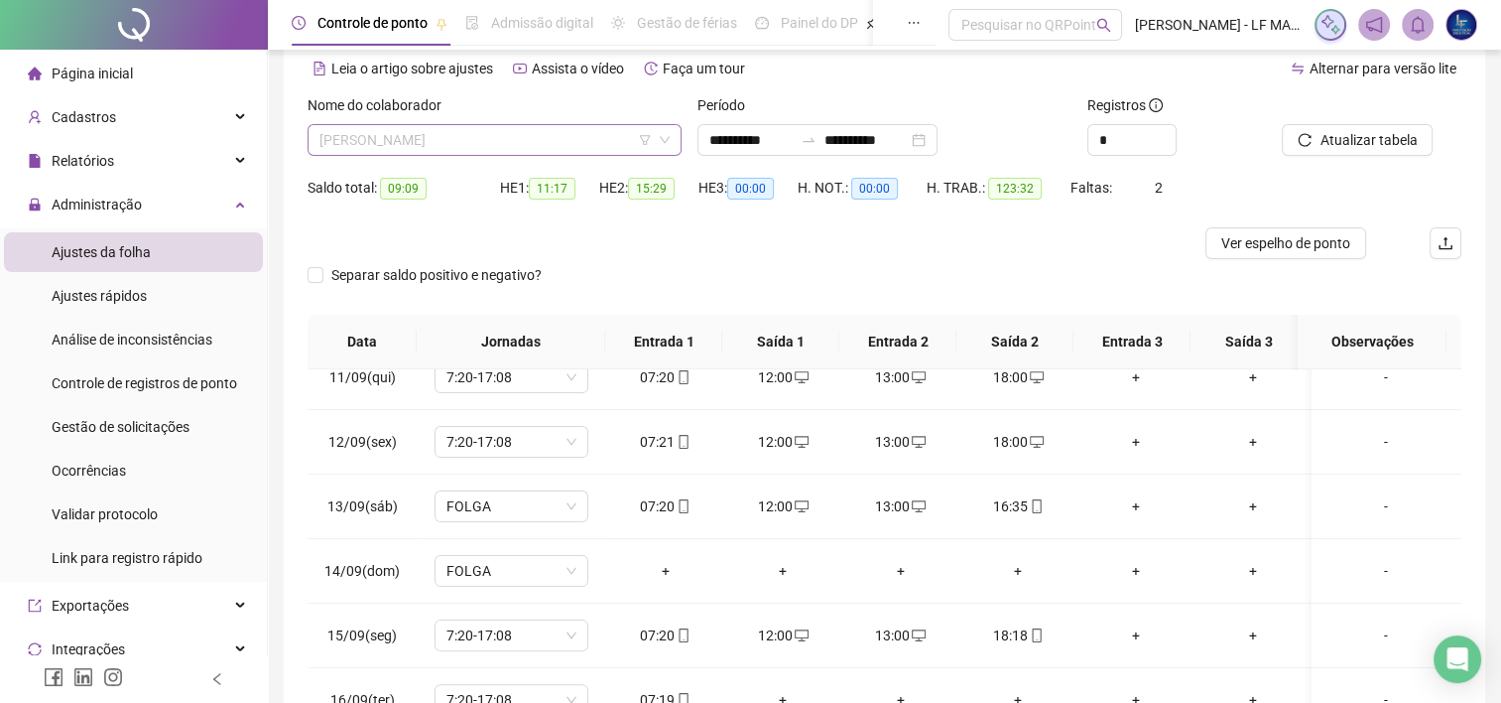
click at [578, 143] on span "[PERSON_NAME]" at bounding box center [495, 140] width 350 height 30
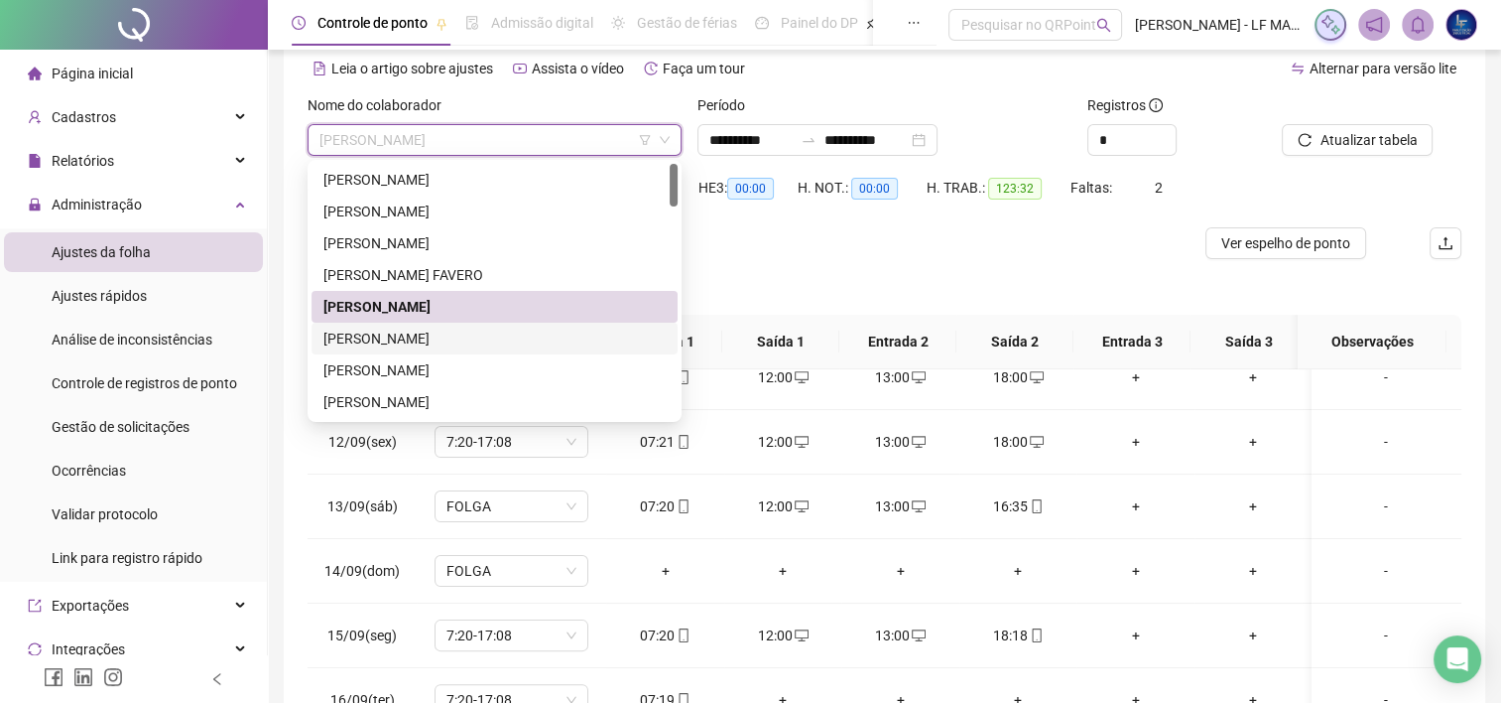
click at [536, 337] on div "[PERSON_NAME]" at bounding box center [494, 338] width 342 height 22
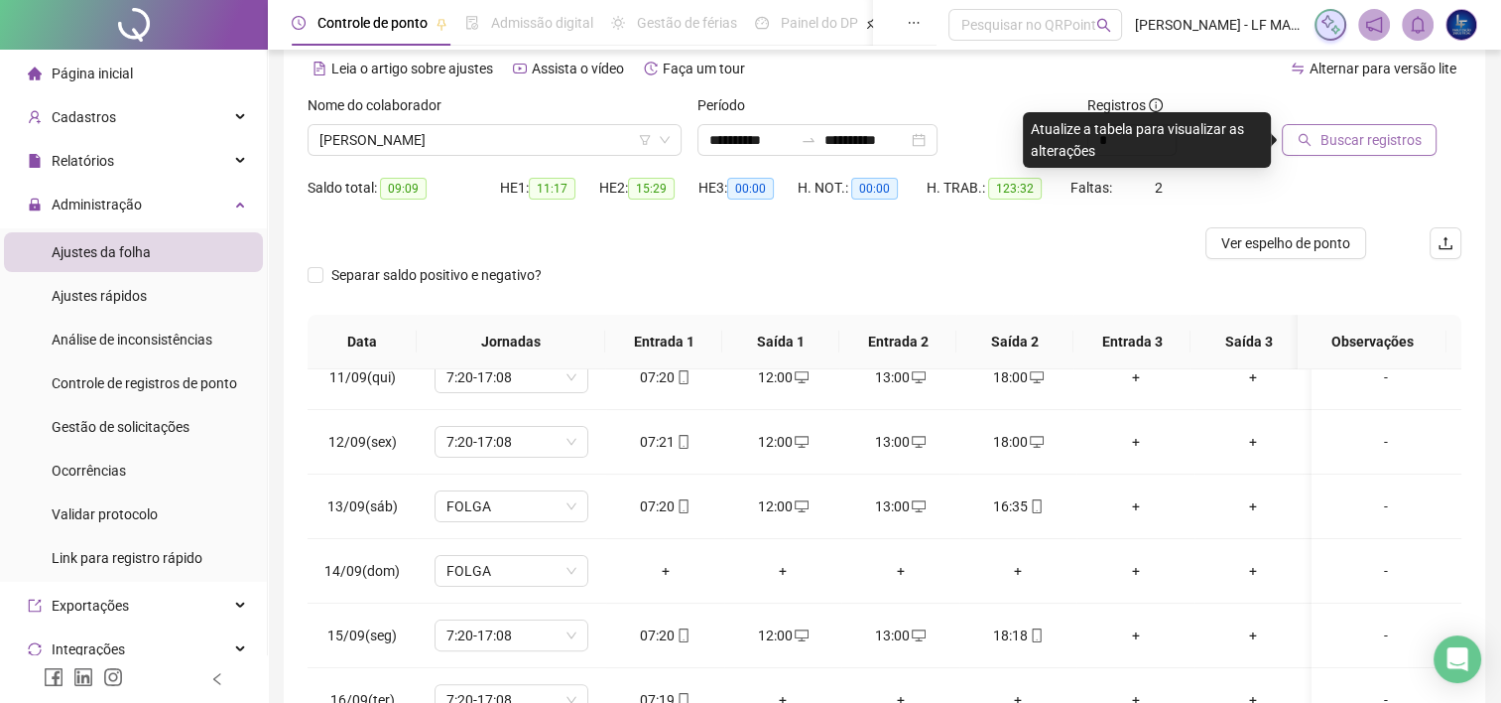
click at [1339, 149] on span "Buscar registros" at bounding box center [1370, 140] width 101 height 22
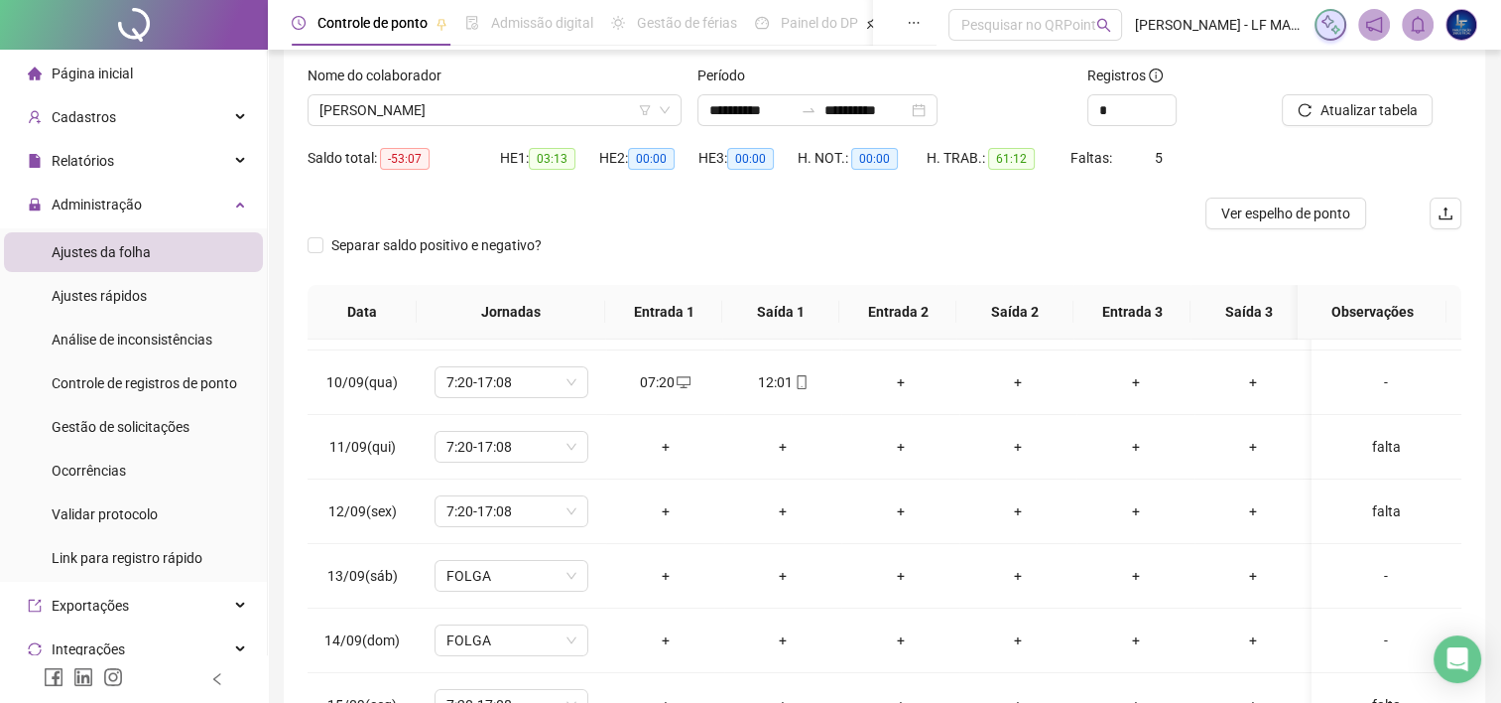
scroll to position [83, 0]
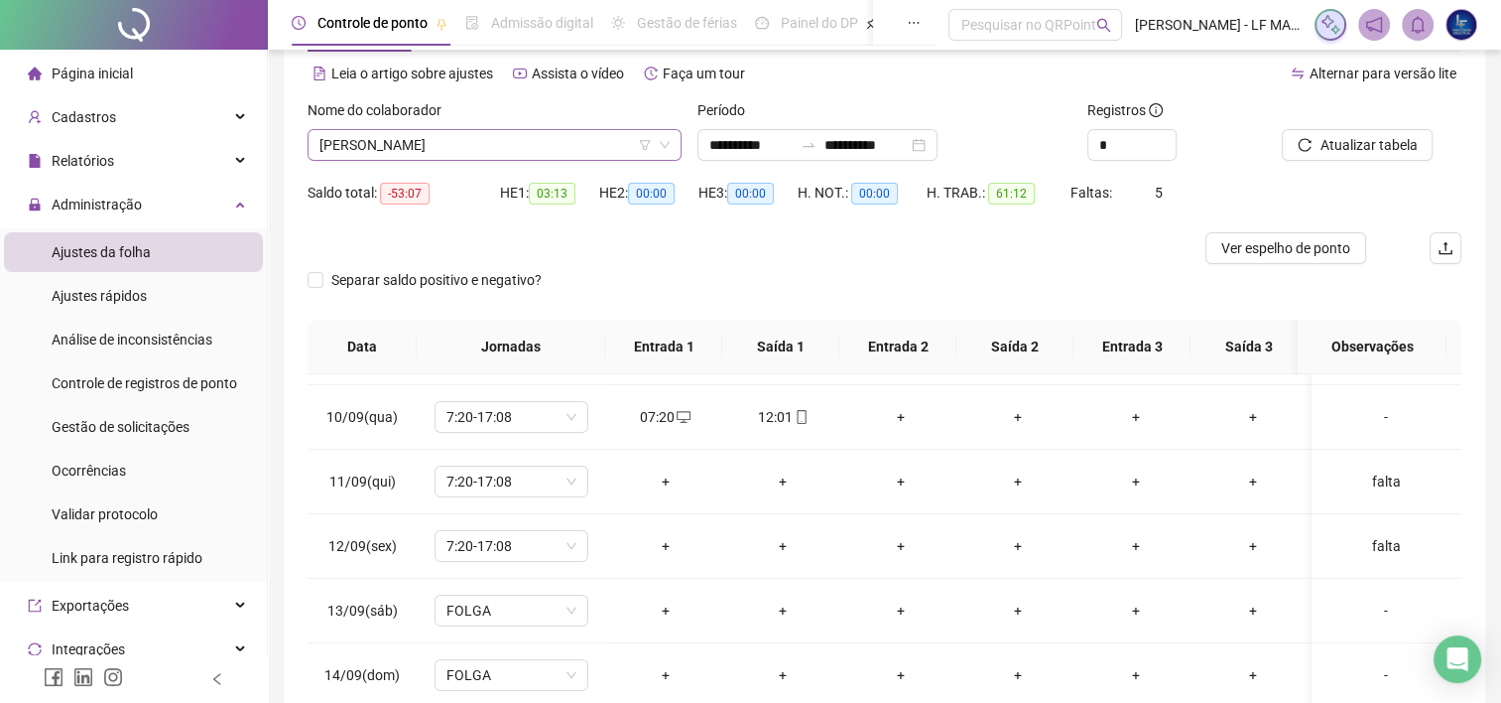
click at [516, 133] on span "[PERSON_NAME]" at bounding box center [495, 145] width 350 height 30
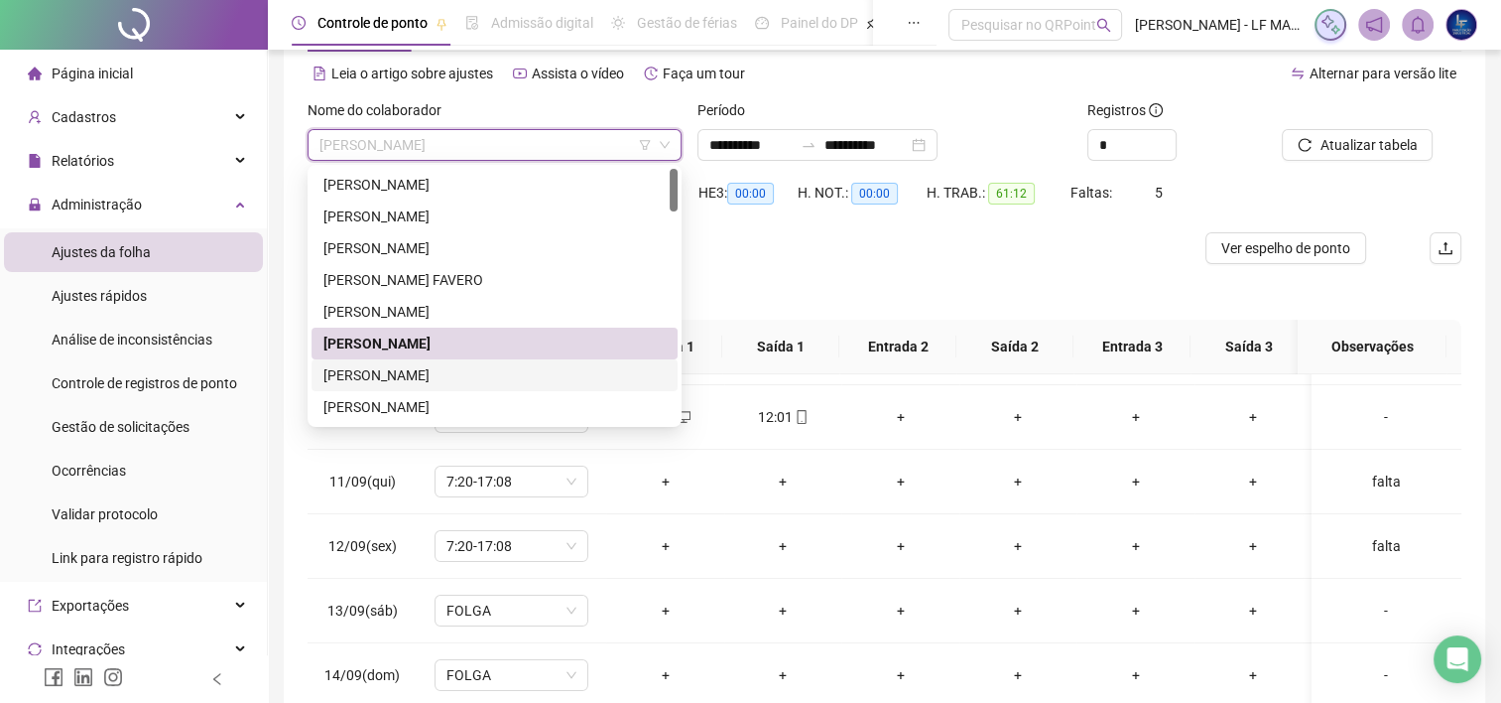
click at [551, 373] on div "[PERSON_NAME]" at bounding box center [494, 375] width 342 height 22
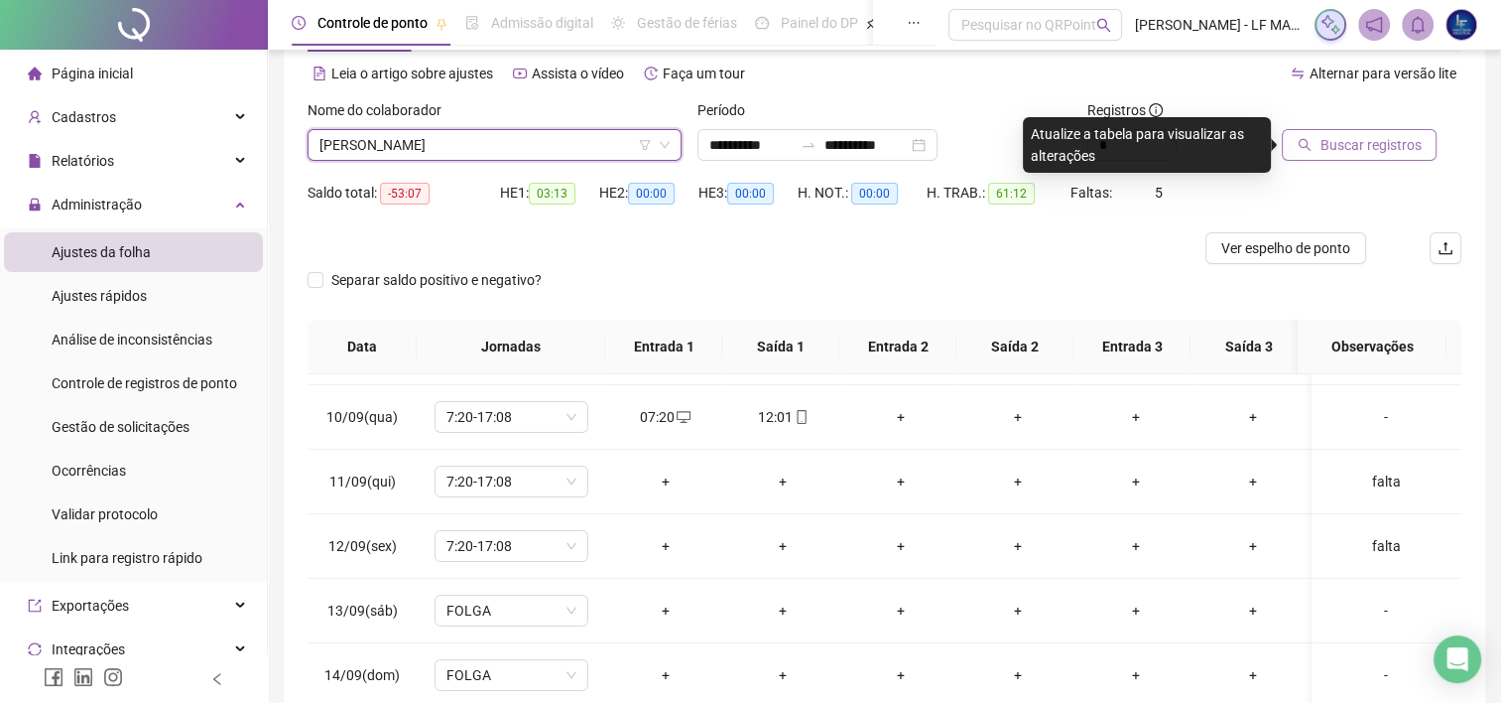
click at [1332, 134] on span "Buscar registros" at bounding box center [1370, 145] width 101 height 22
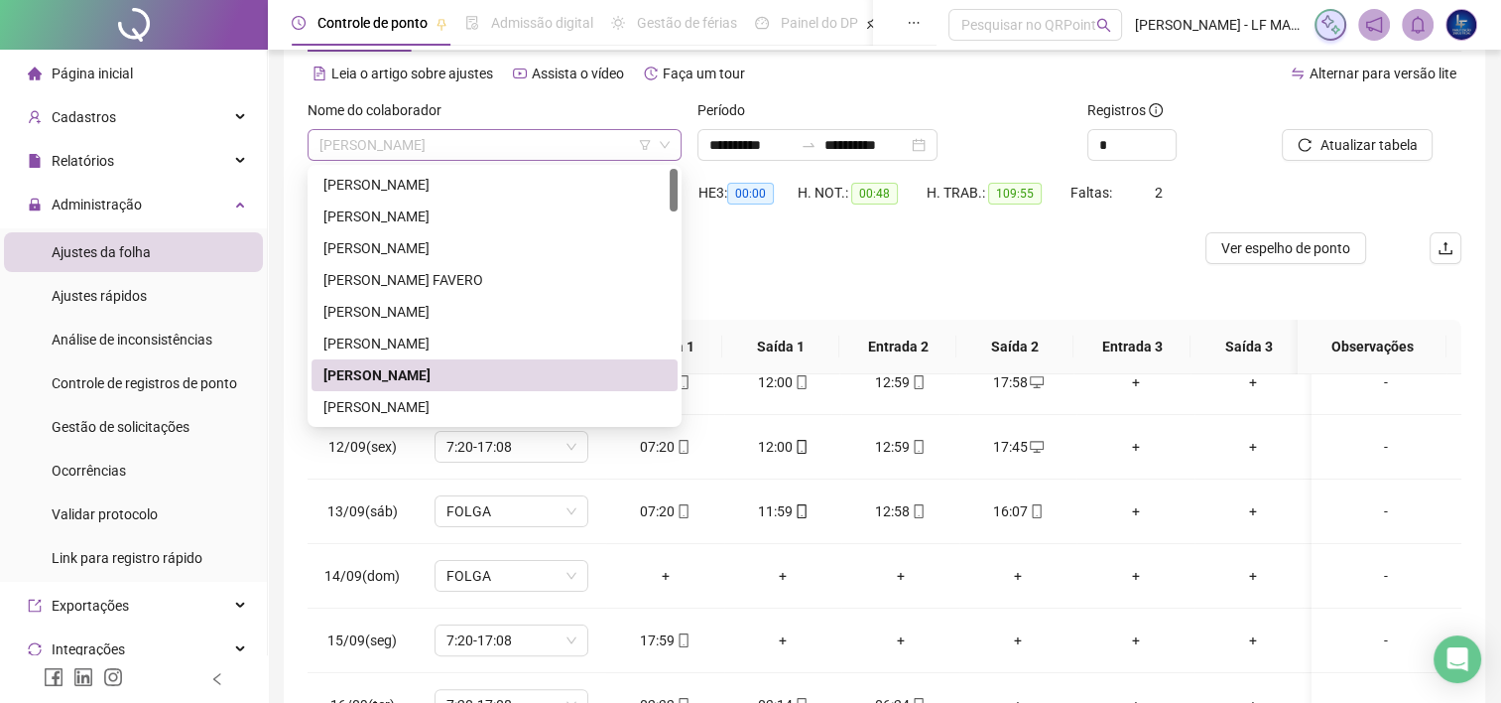
click at [548, 147] on span "[PERSON_NAME]" at bounding box center [495, 145] width 350 height 30
drag, startPoint x: 551, startPoint y: 393, endPoint x: 794, endPoint y: 329, distance: 251.3
click at [552, 393] on div "[PERSON_NAME]" at bounding box center [495, 407] width 366 height 32
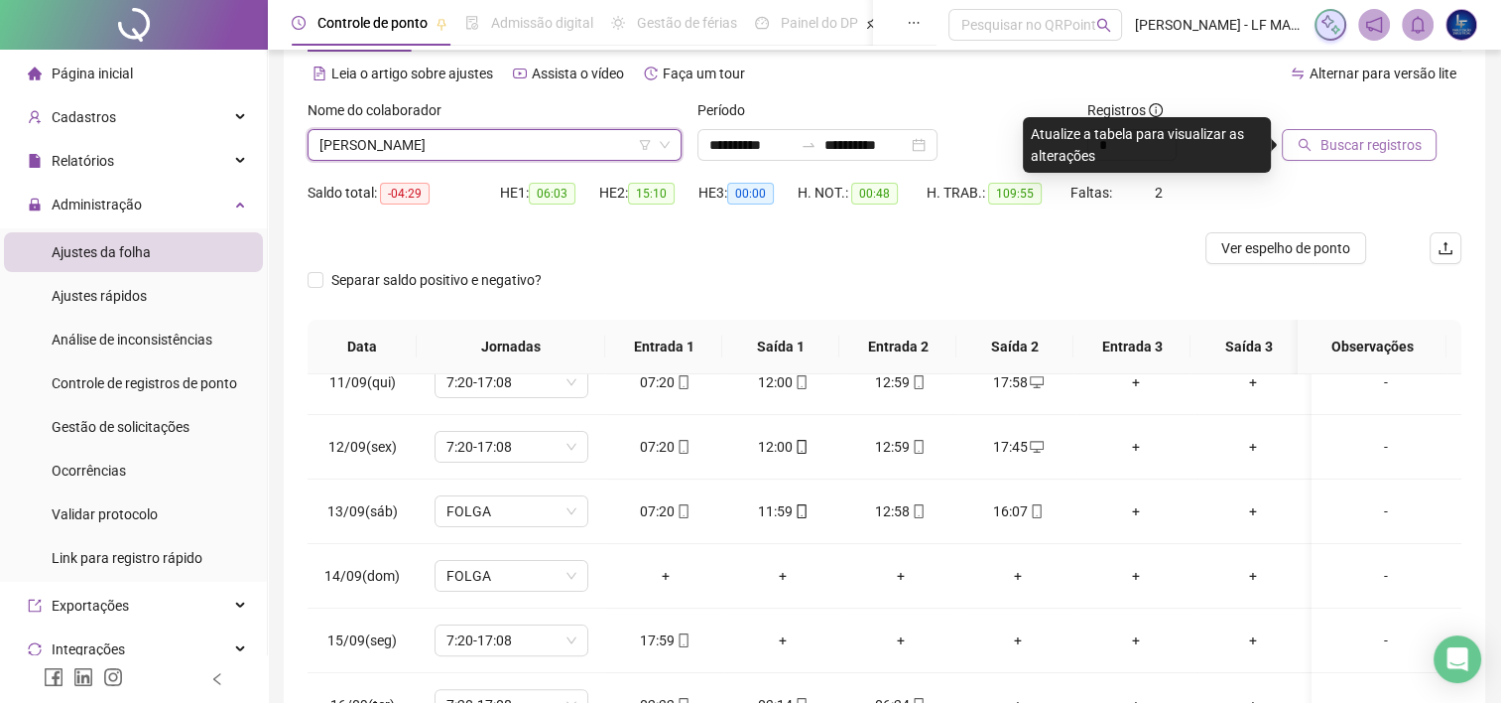
click at [1371, 141] on span "Buscar registros" at bounding box center [1370, 145] width 101 height 22
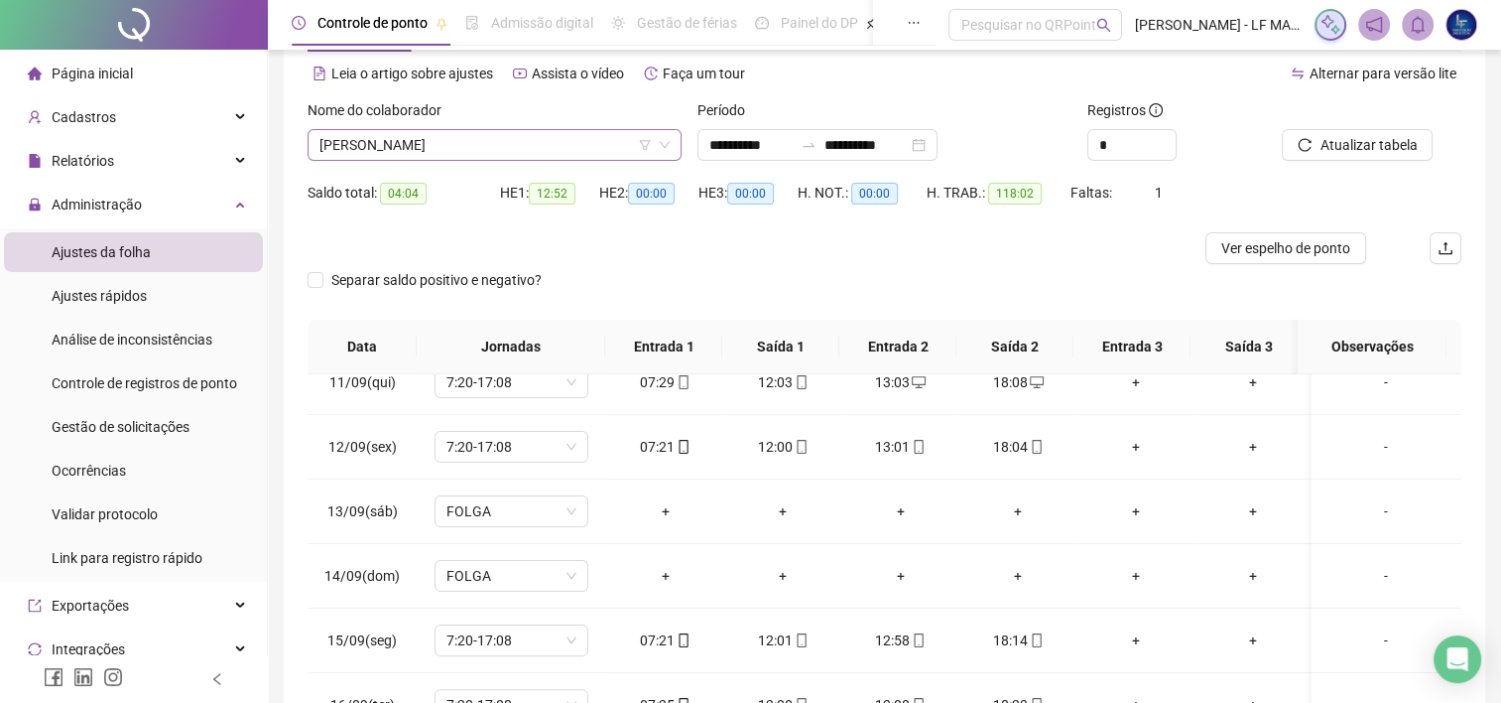
click at [564, 132] on span "[PERSON_NAME]" at bounding box center [495, 145] width 350 height 30
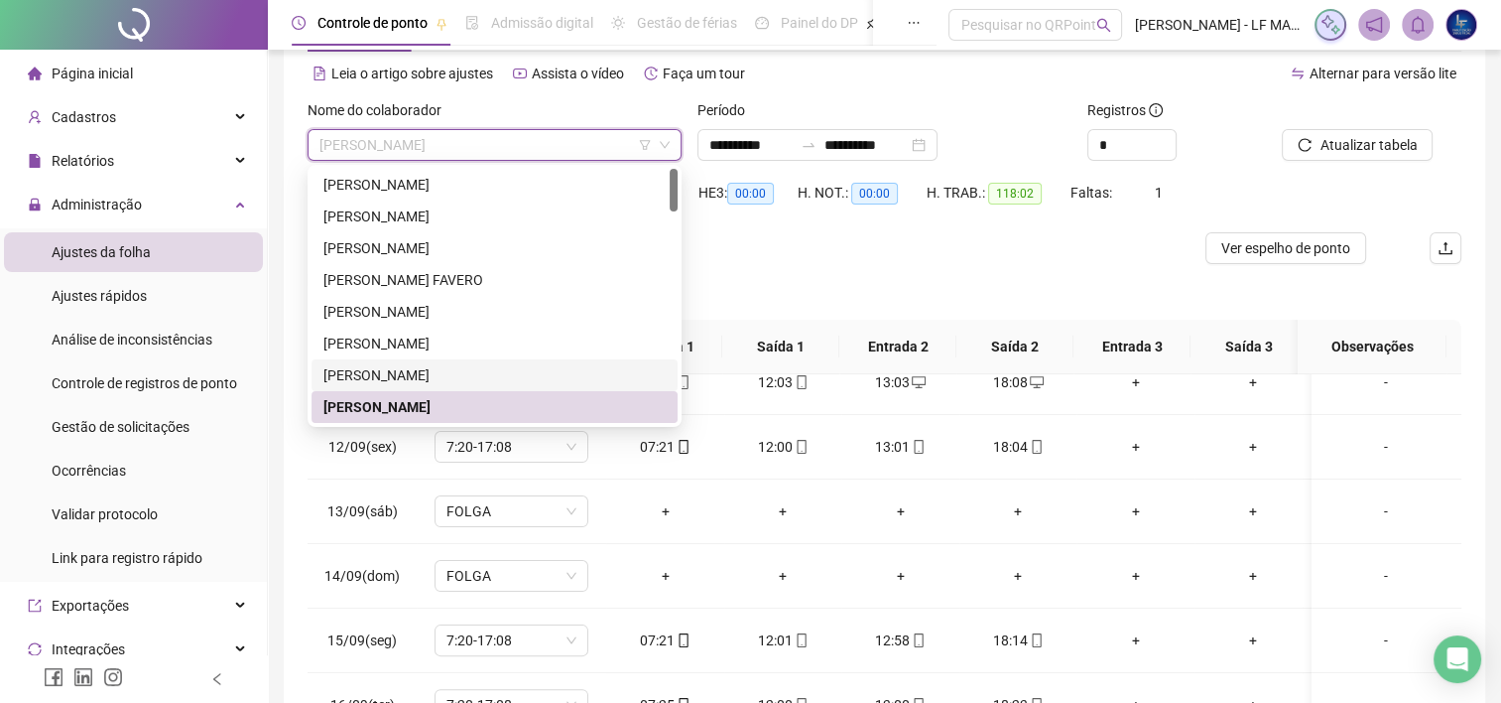
click at [527, 377] on div "[PERSON_NAME]" at bounding box center [494, 375] width 342 height 22
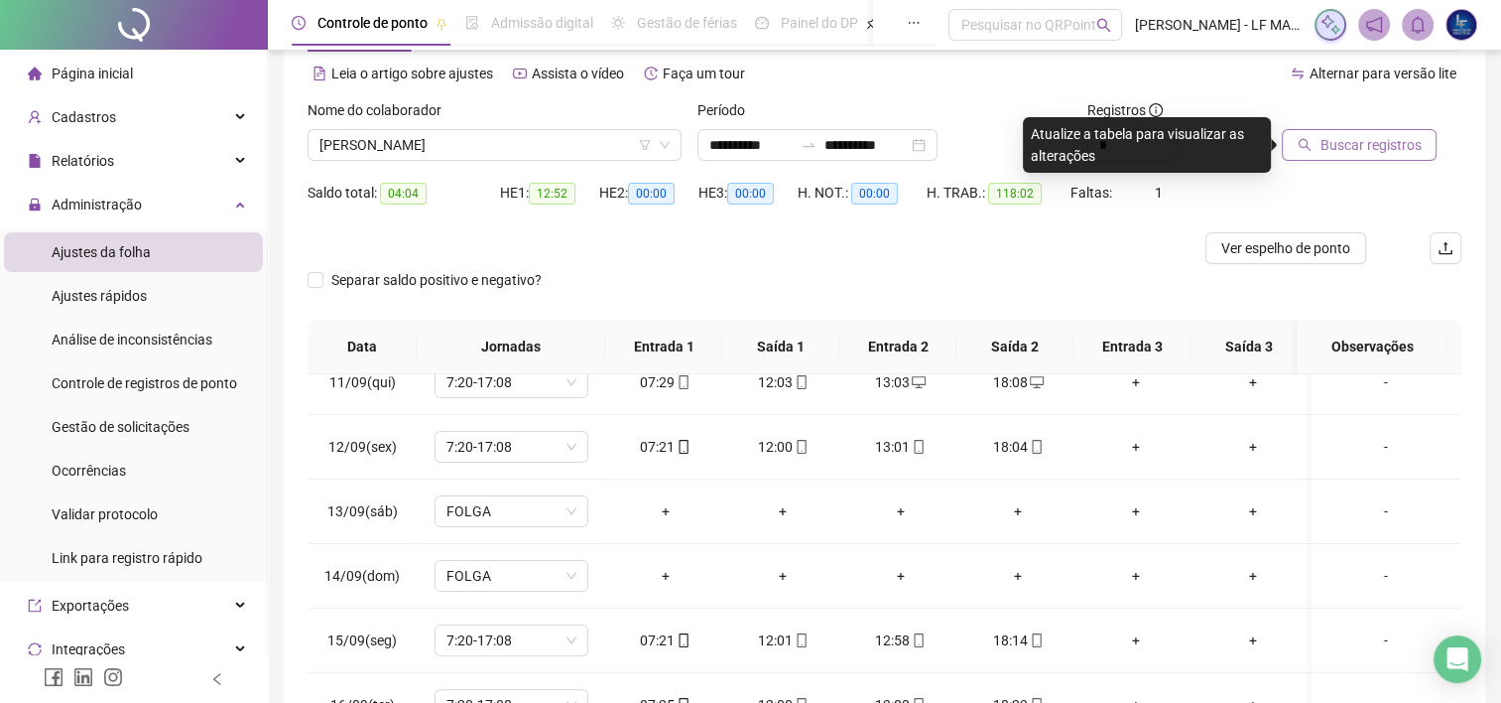
click at [1333, 151] on span "Buscar registros" at bounding box center [1370, 145] width 101 height 22
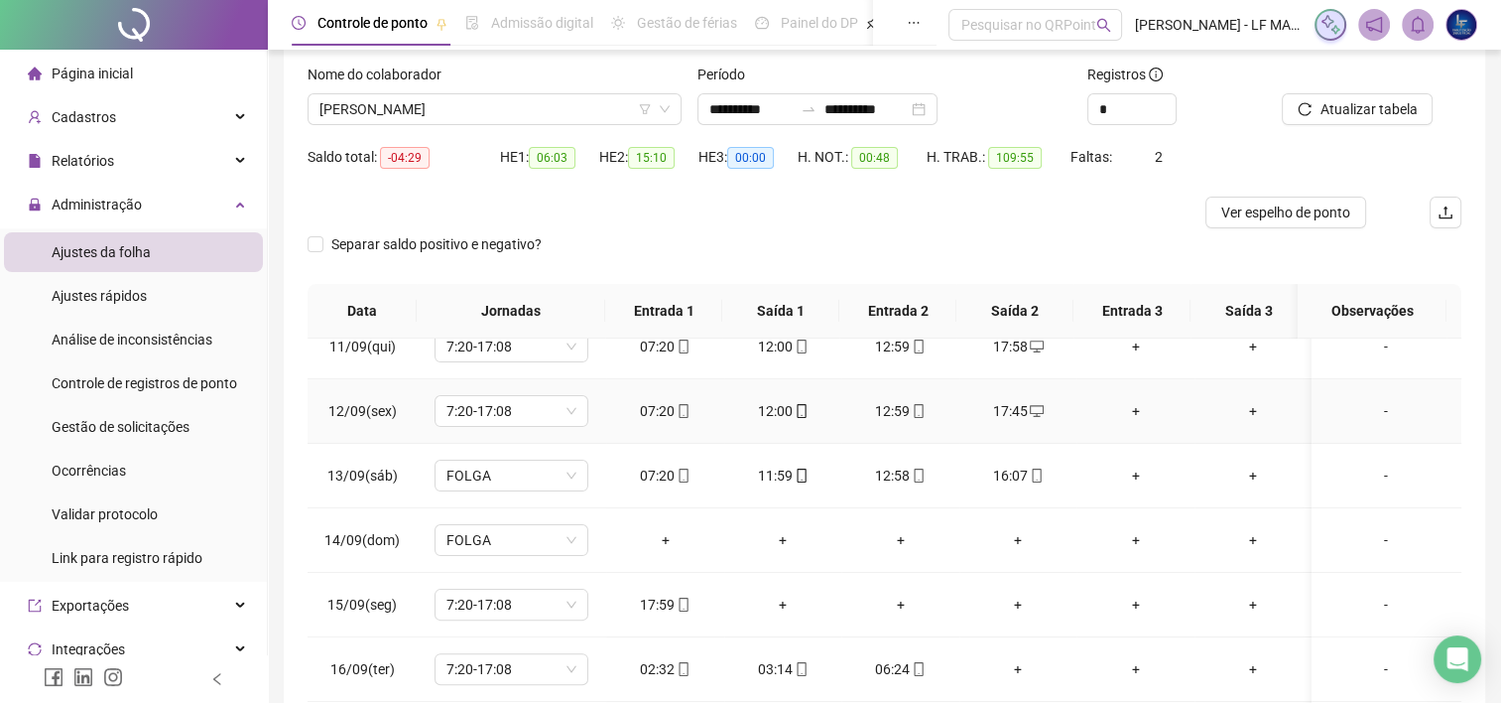
scroll to position [183, 0]
